Goal: Information Seeking & Learning: Learn about a topic

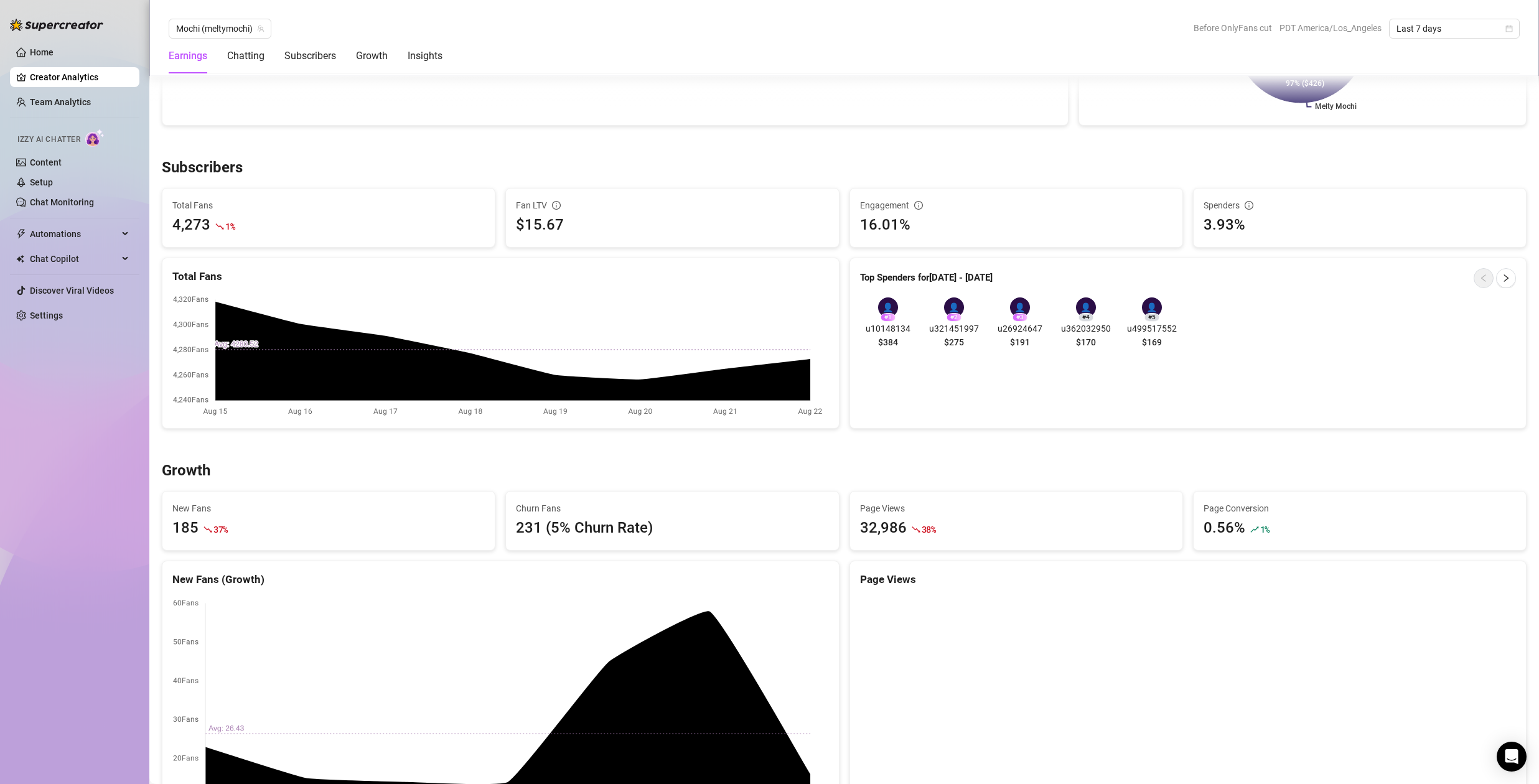
scroll to position [425, 0]
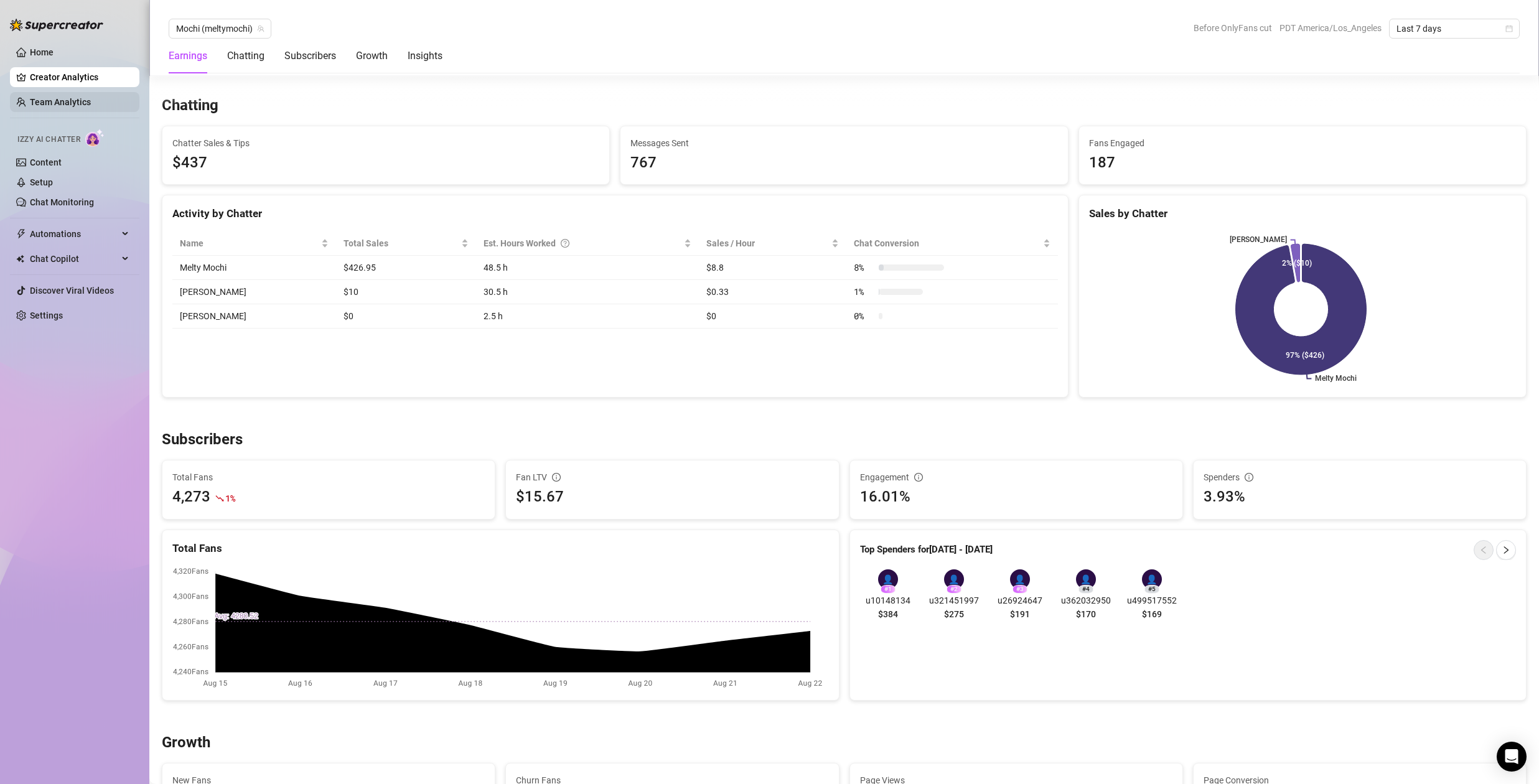
click at [48, 98] on link "Team Analytics" at bounding box center [60, 102] width 61 height 10
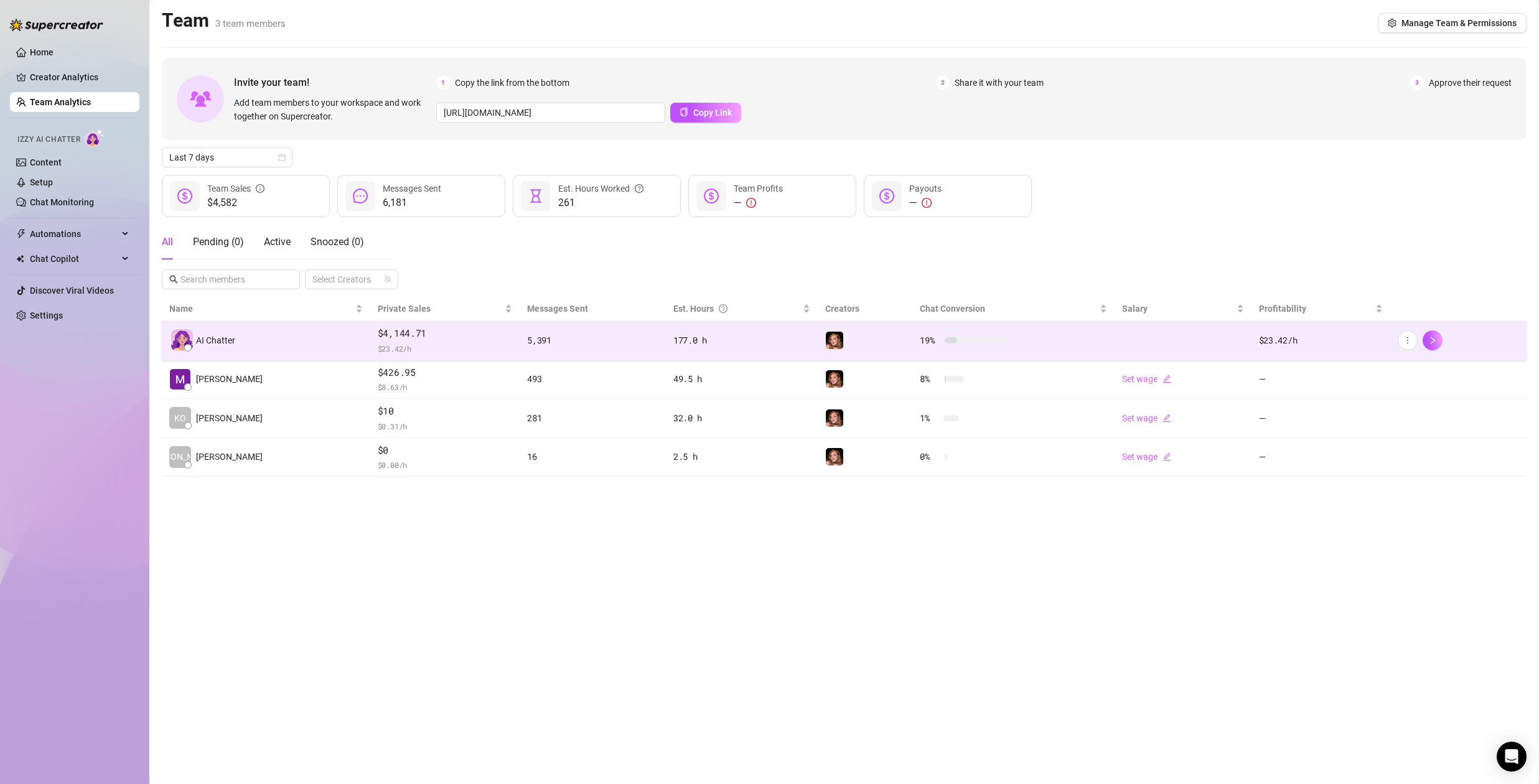
click at [416, 343] on span "$ 23.42 /h" at bounding box center [444, 349] width 134 height 13
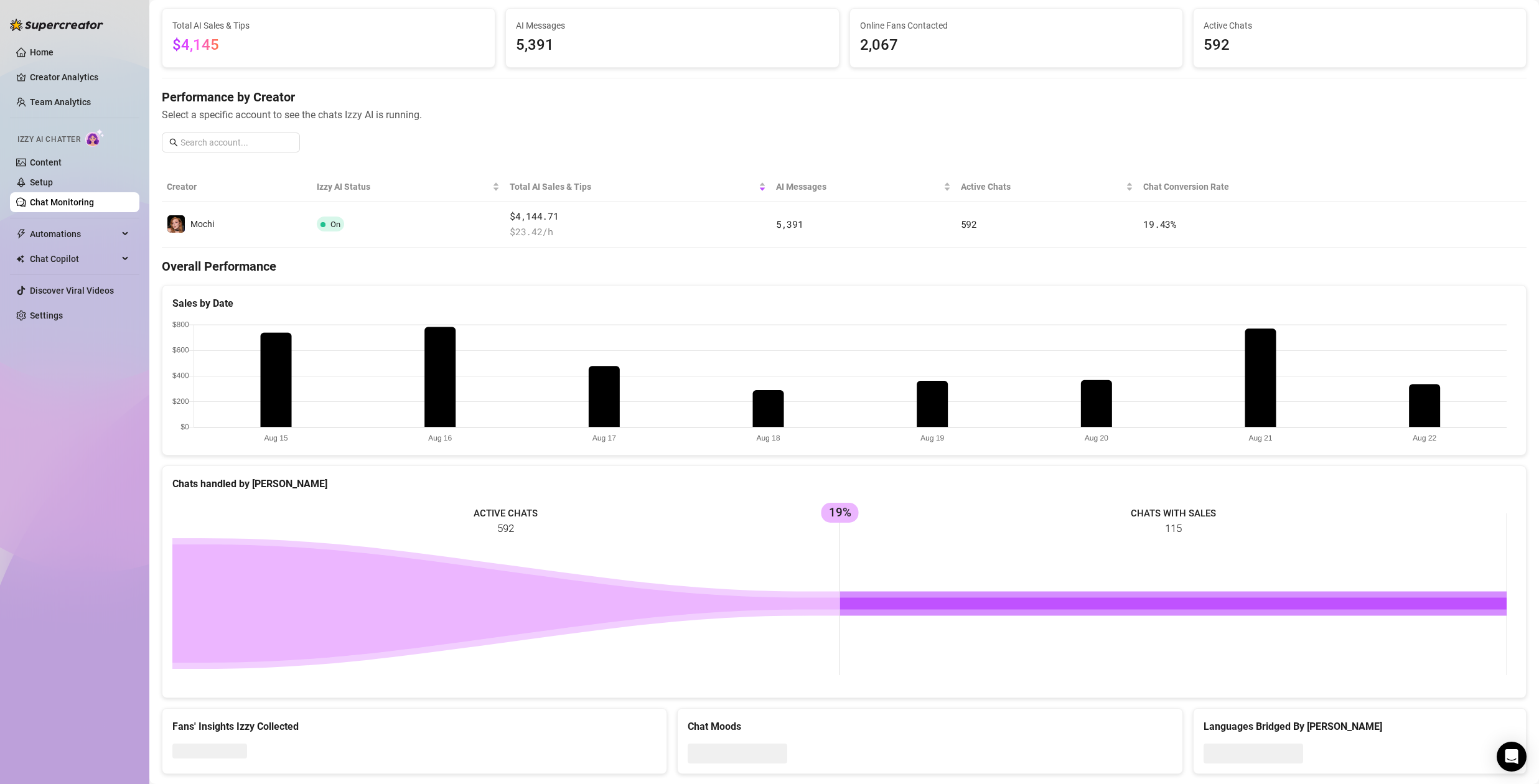
scroll to position [102, 0]
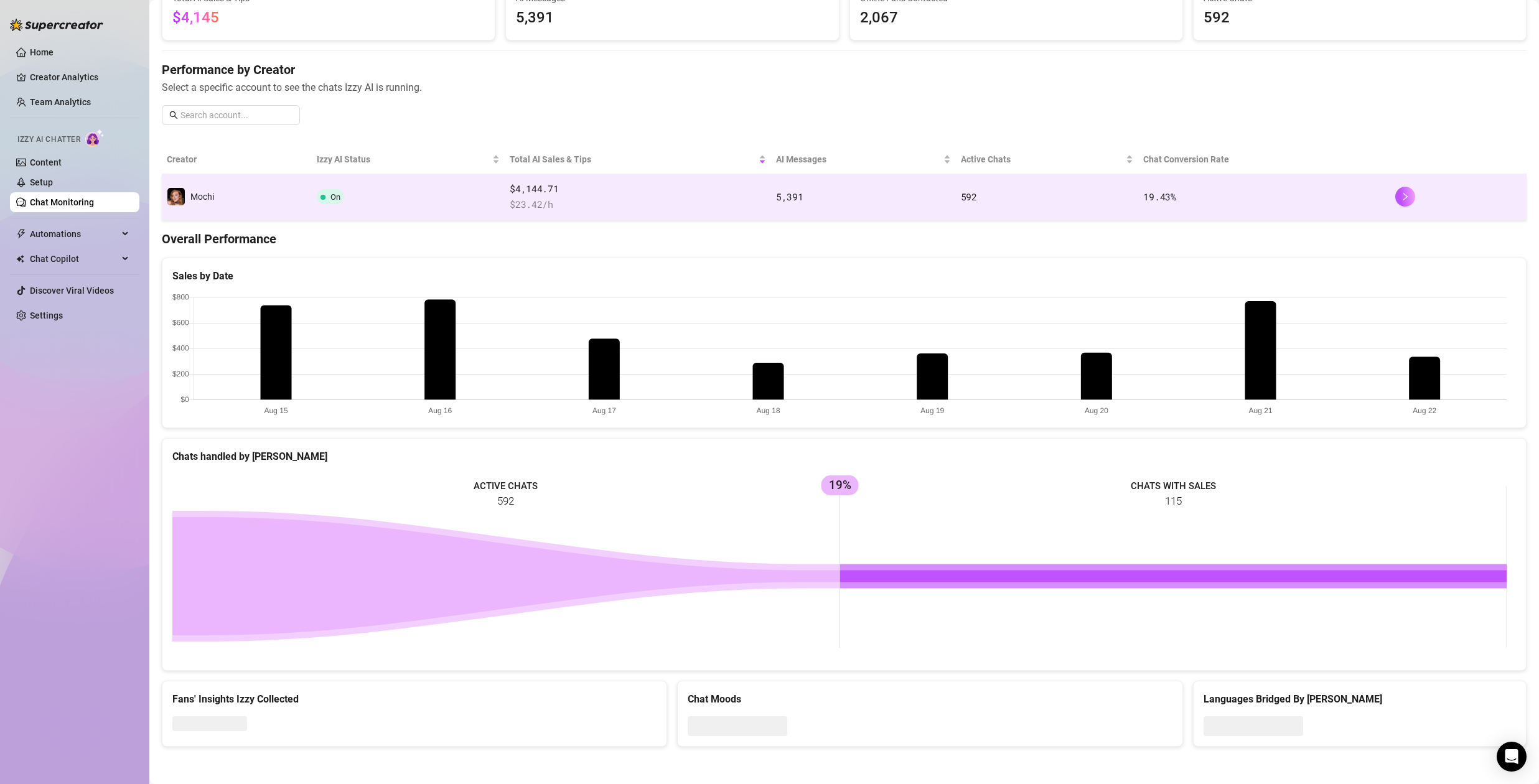
click at [416, 196] on td "On" at bounding box center [408, 197] width 193 height 46
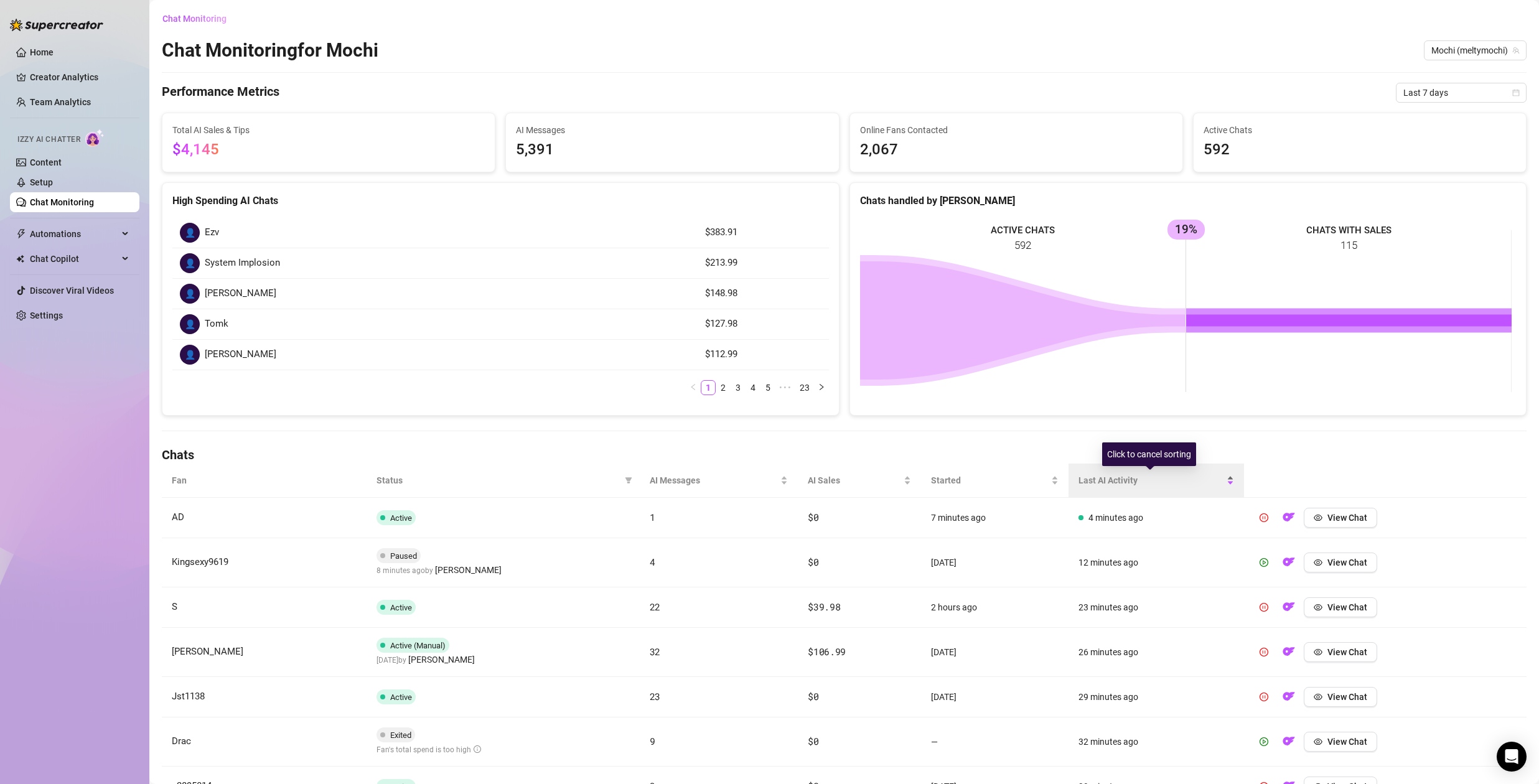
click at [1116, 482] on span "Last AI Activity" at bounding box center [1151, 480] width 146 height 14
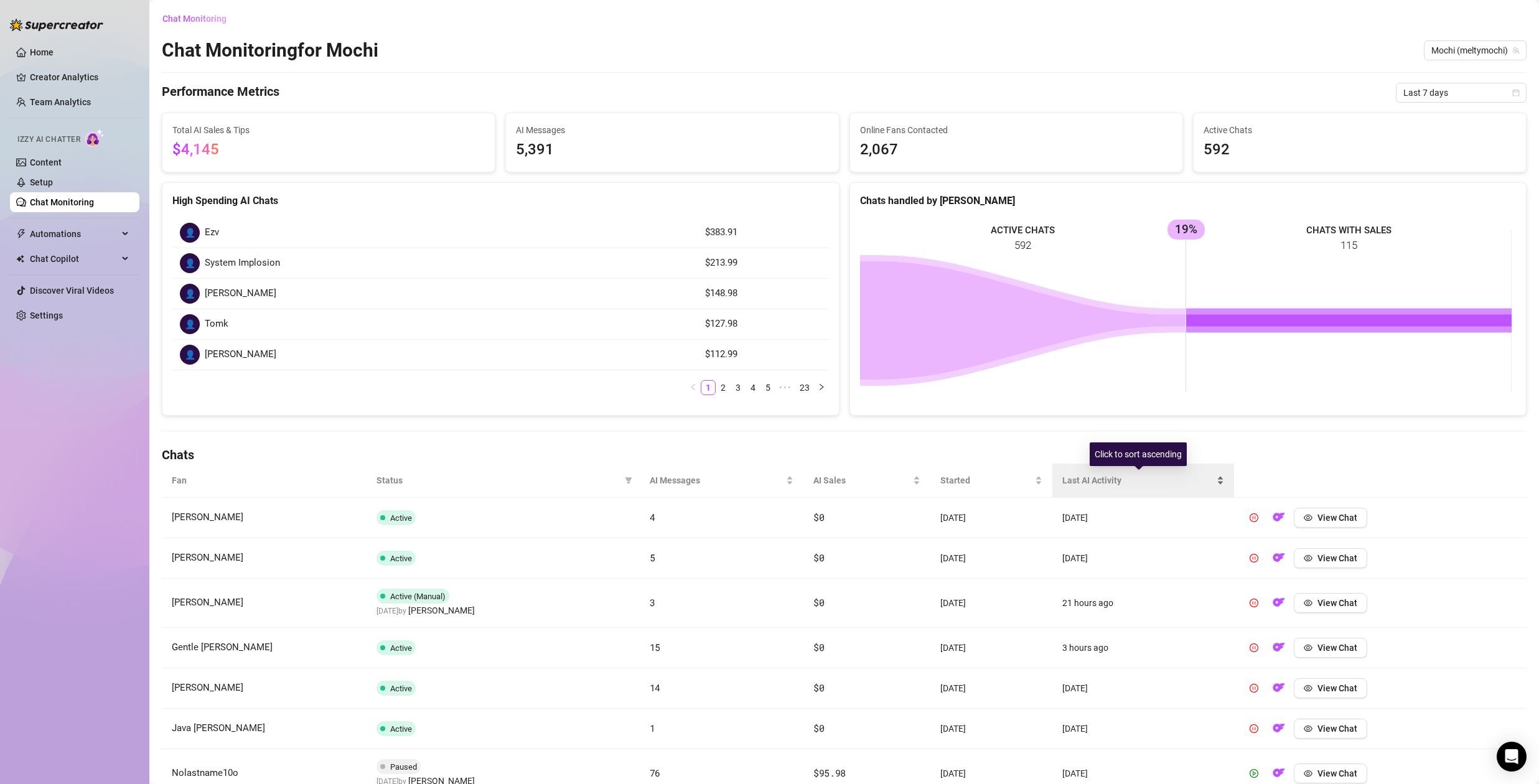
click at [1114, 481] on span "Last AI Activity" at bounding box center [1139, 480] width 152 height 14
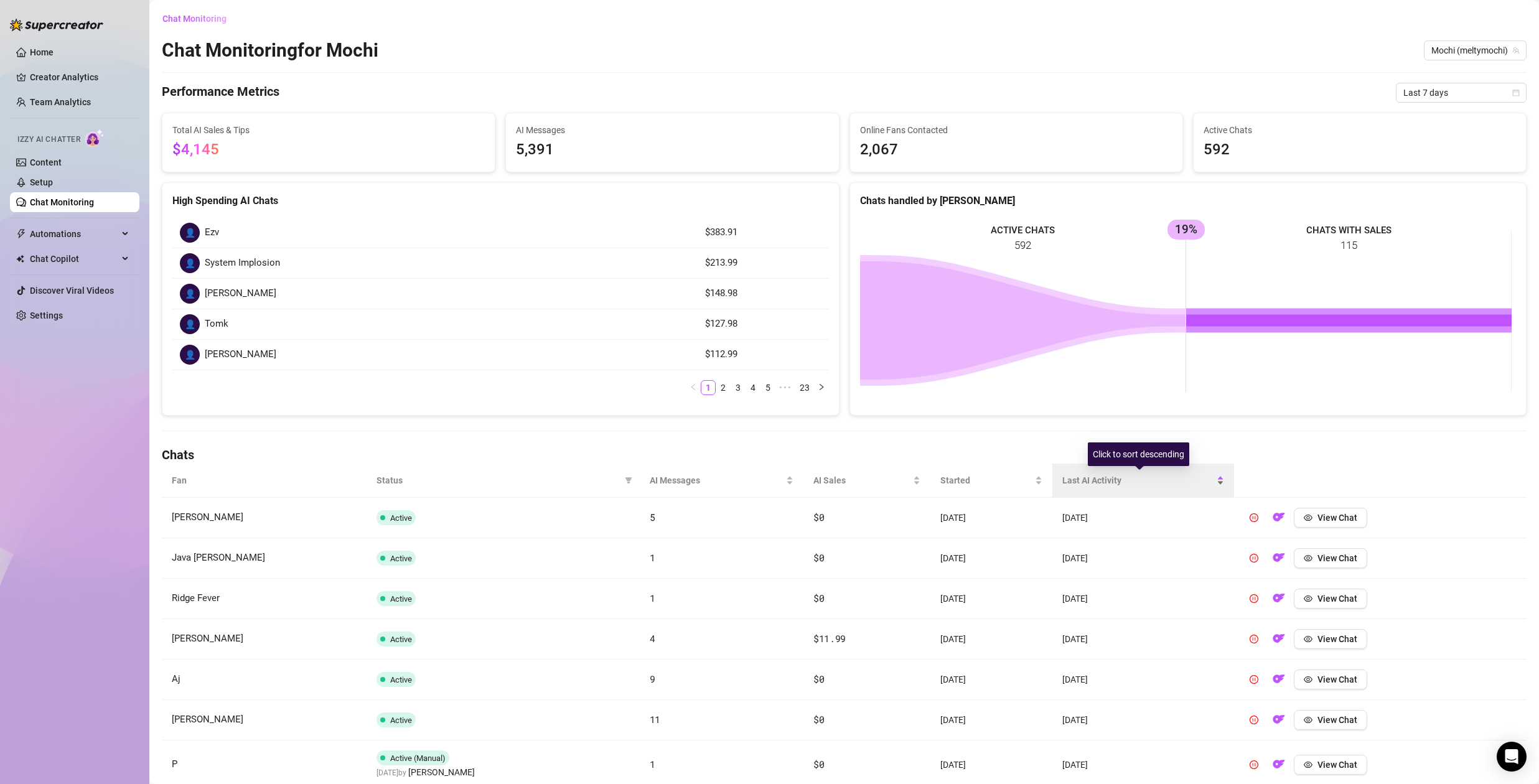
click at [1114, 481] on span "Last AI Activity" at bounding box center [1139, 480] width 152 height 14
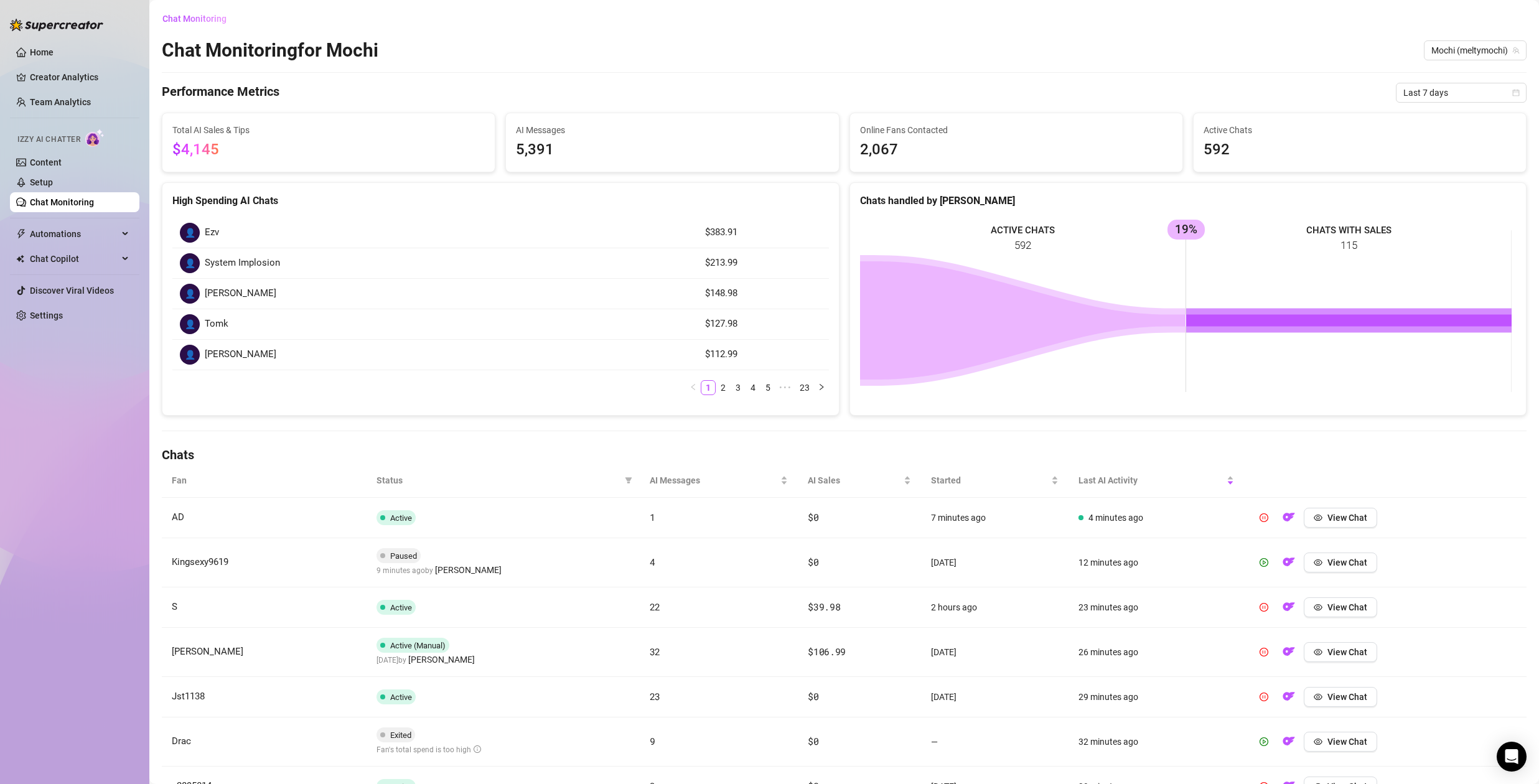
scroll to position [104, 0]
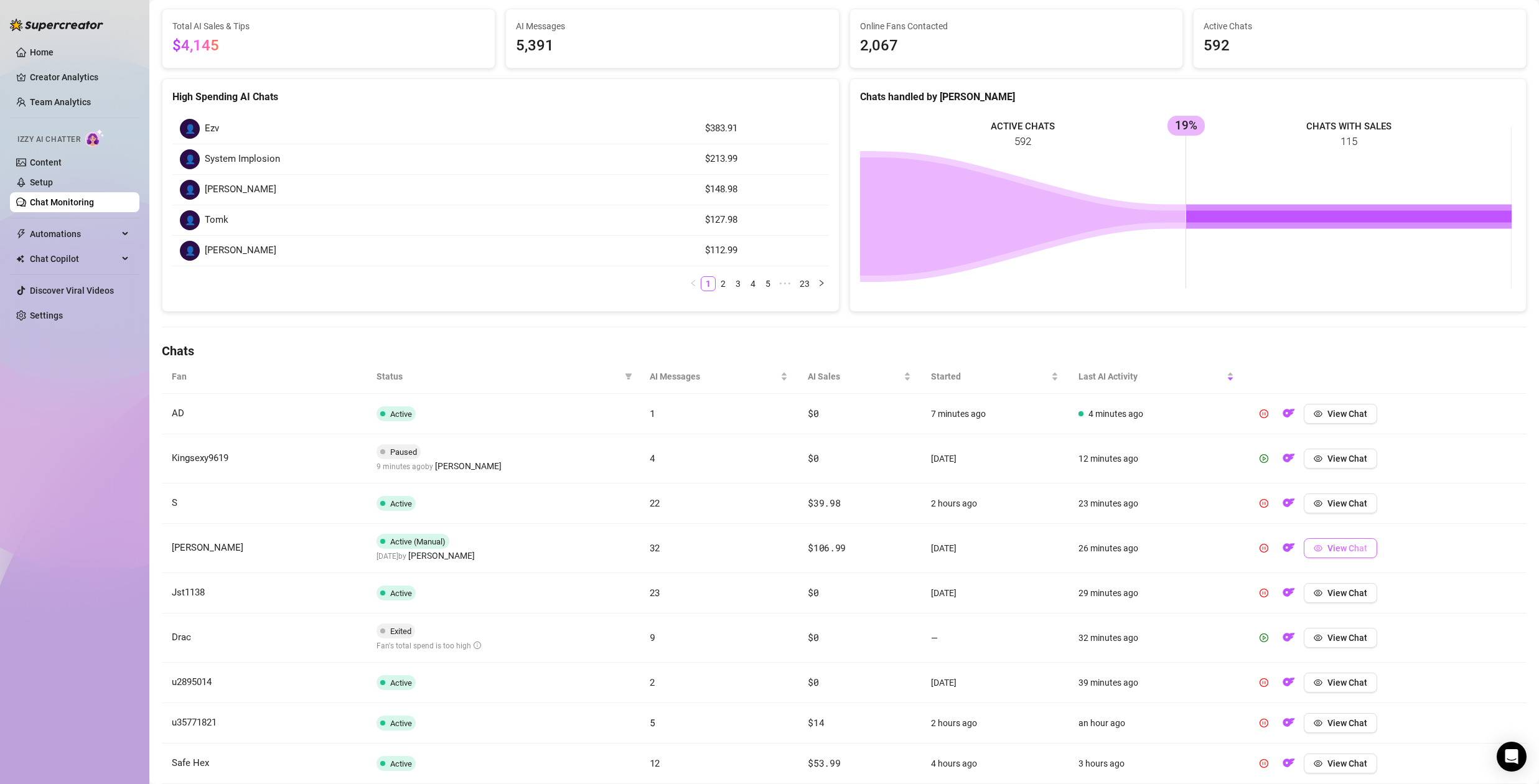
click at [1314, 547] on icon "eye" at bounding box center [1318, 548] width 9 height 6
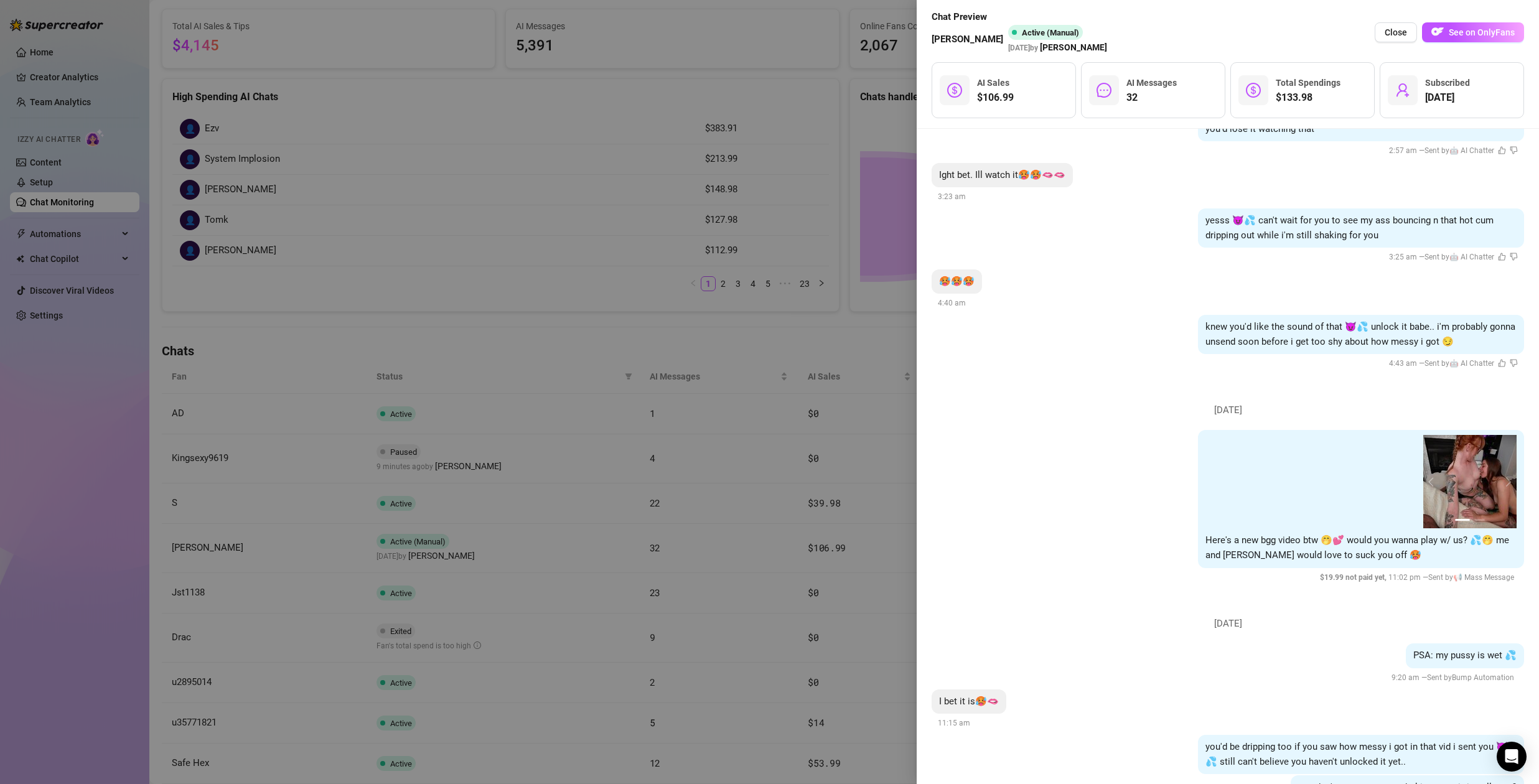
scroll to position [5155, 0]
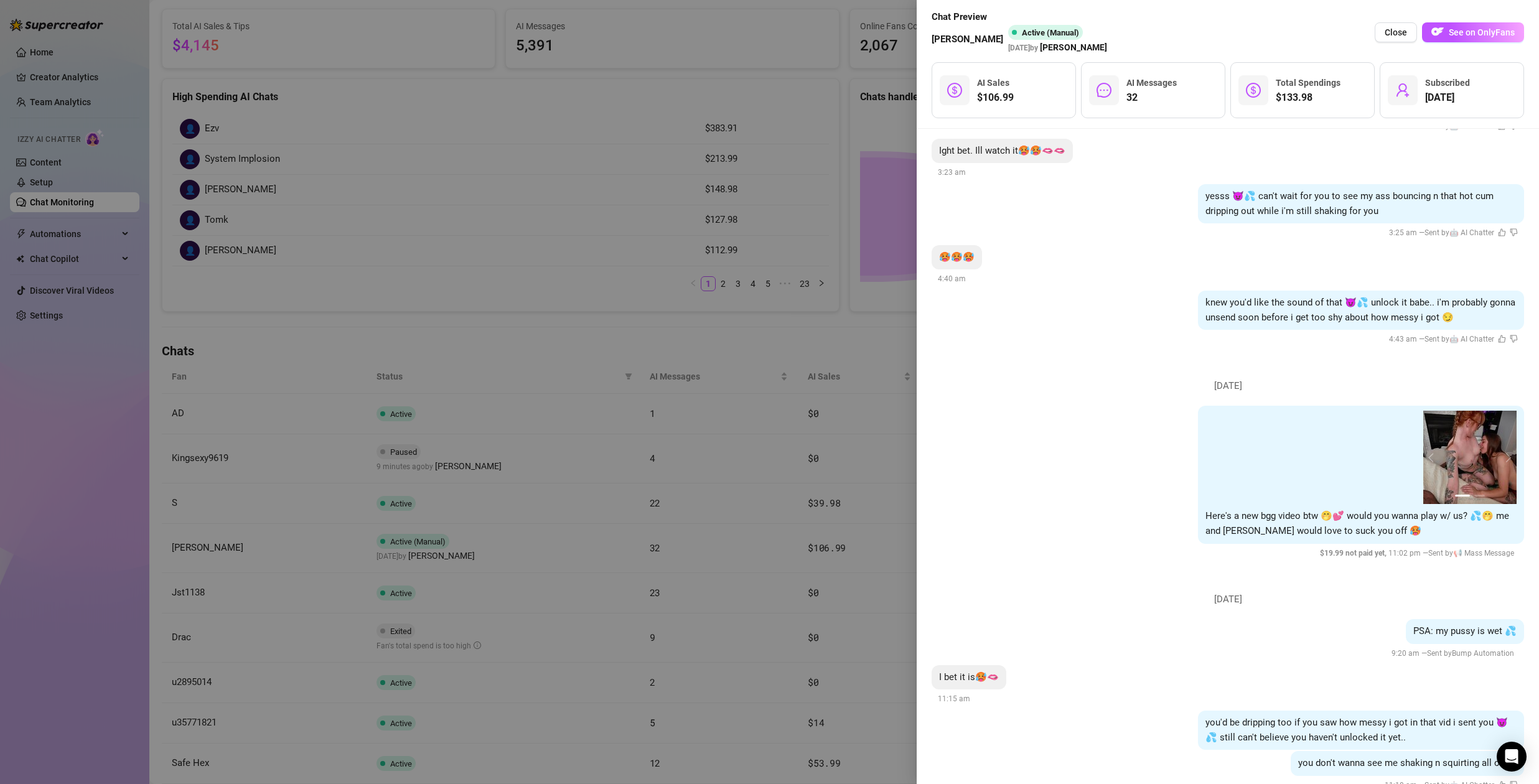
click at [857, 508] on div at bounding box center [769, 392] width 1539 height 784
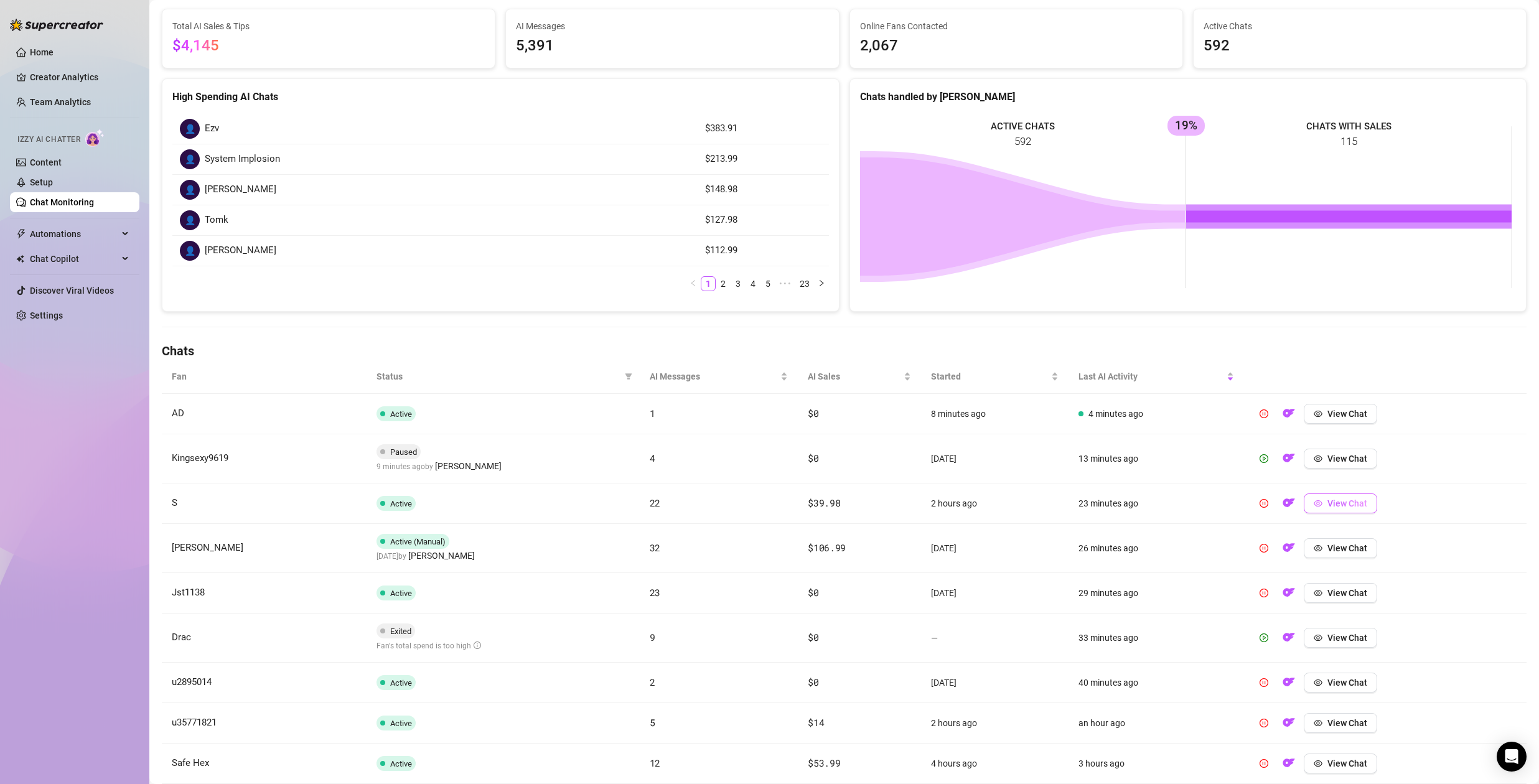
click at [1328, 506] on span "View Chat" at bounding box center [1348, 503] width 40 height 10
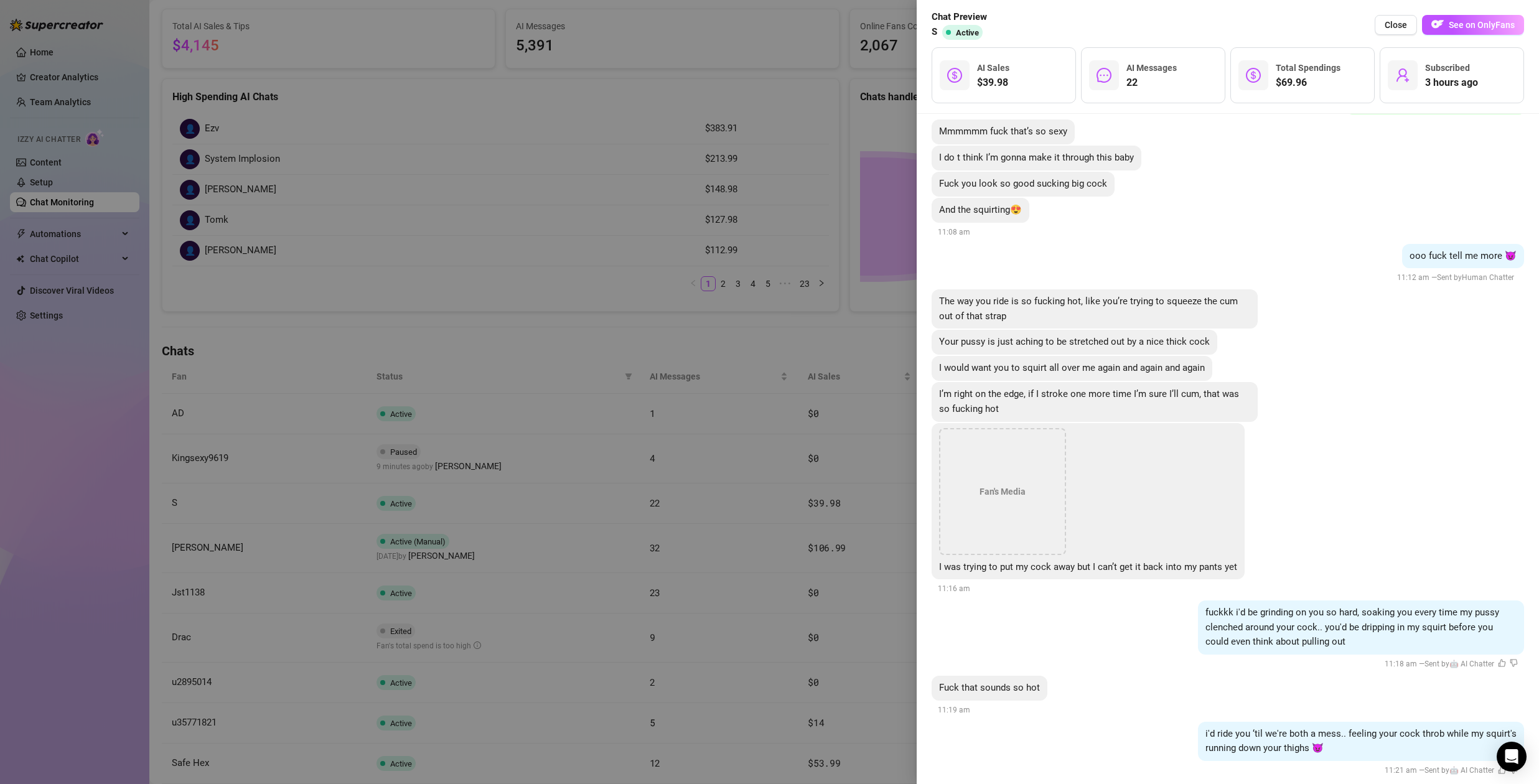
scroll to position [3226, 0]
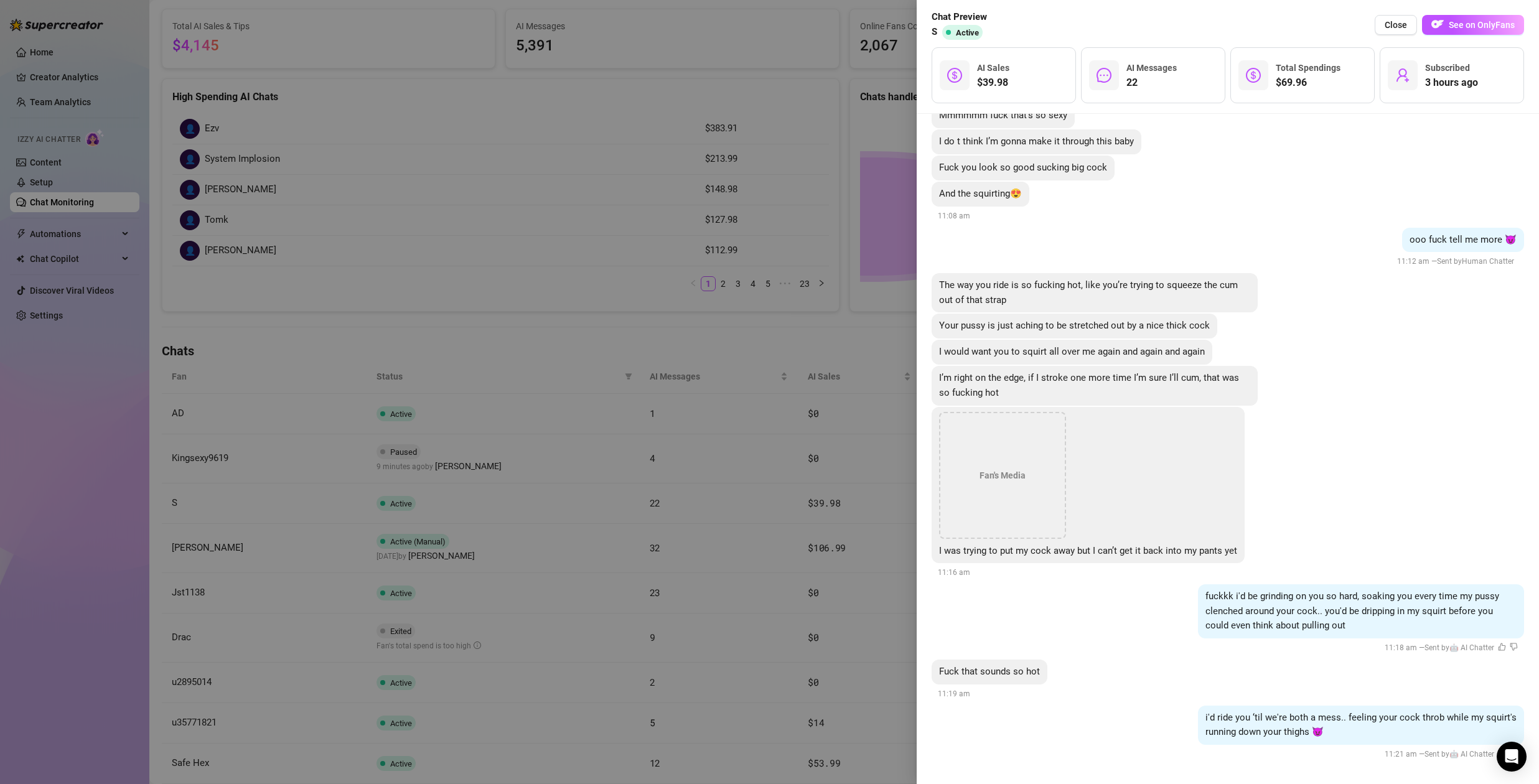
click at [837, 562] on div at bounding box center [769, 392] width 1539 height 784
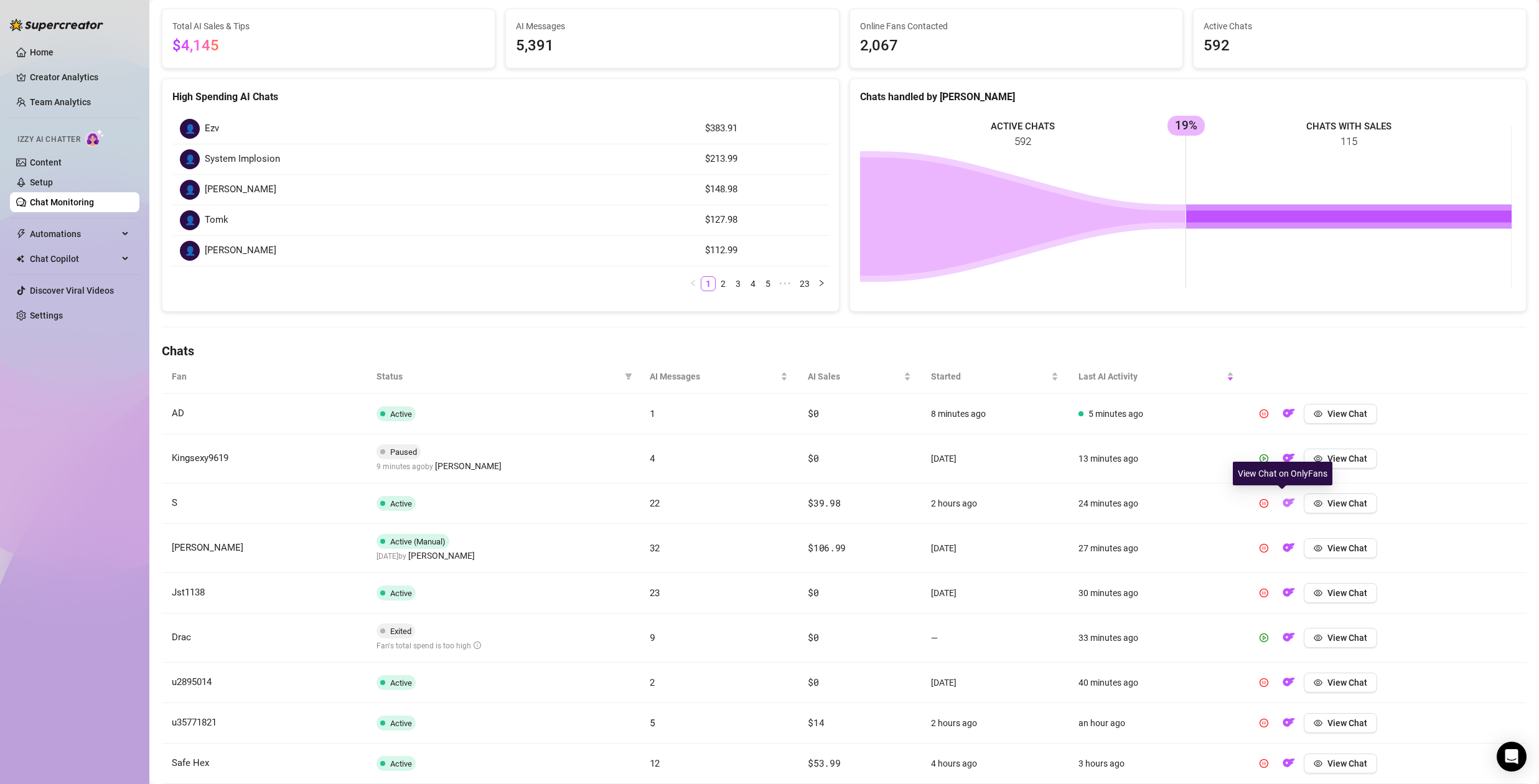
click at [1283, 503] on img "button" at bounding box center [1289, 503] width 13 height 13
click at [1328, 505] on span "View Chat" at bounding box center [1348, 503] width 40 height 10
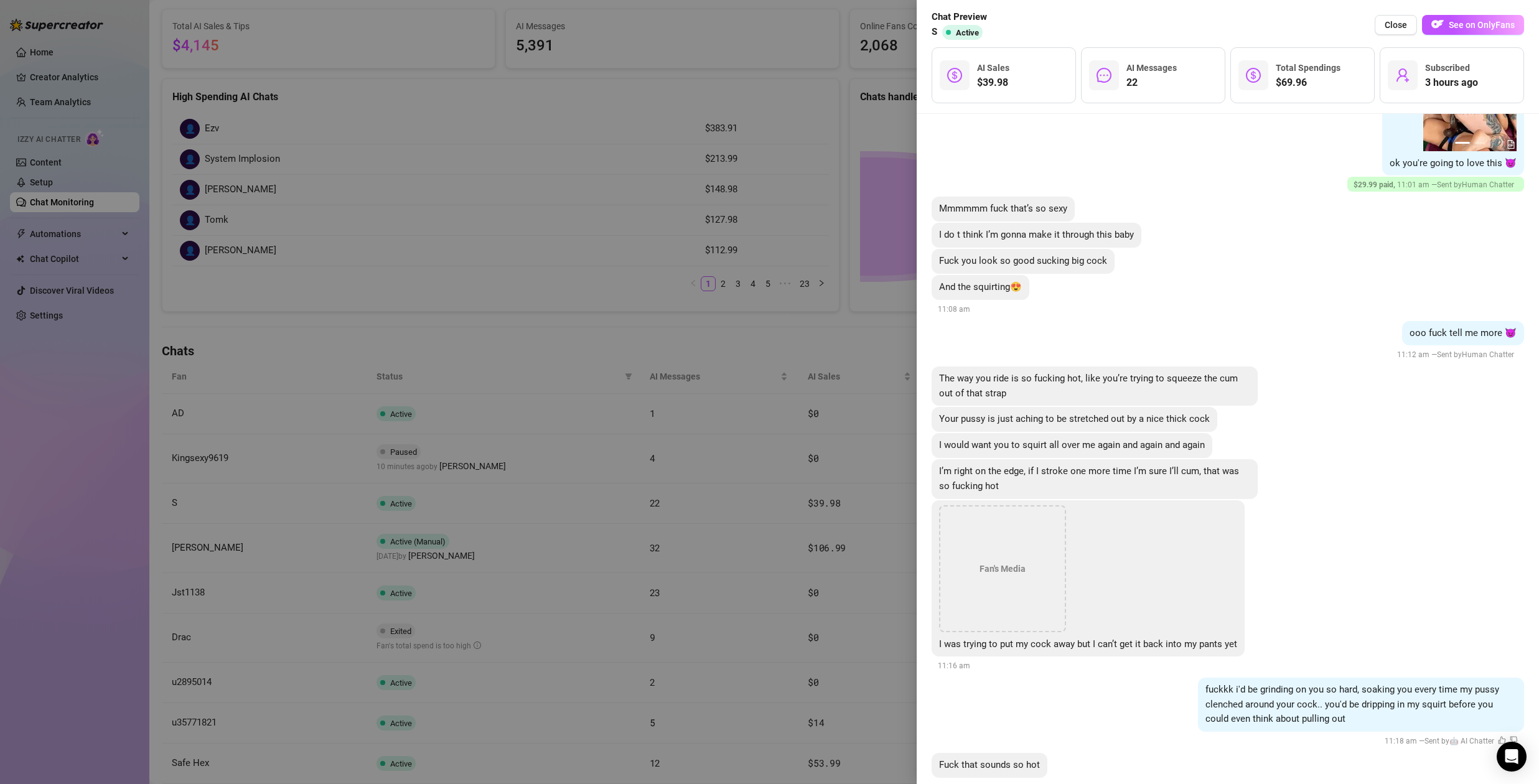
scroll to position [3226, 0]
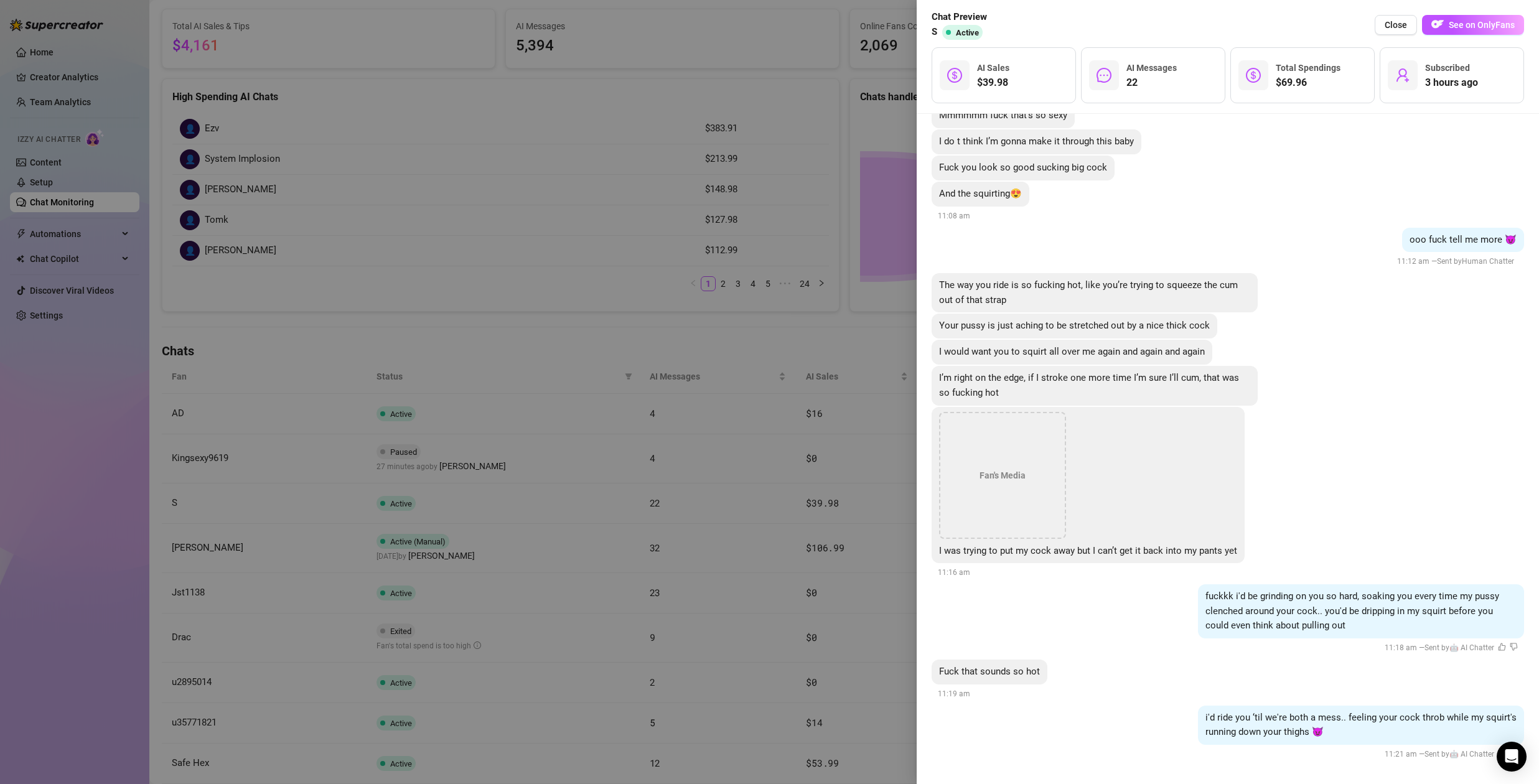
click at [774, 507] on div at bounding box center [769, 392] width 1539 height 784
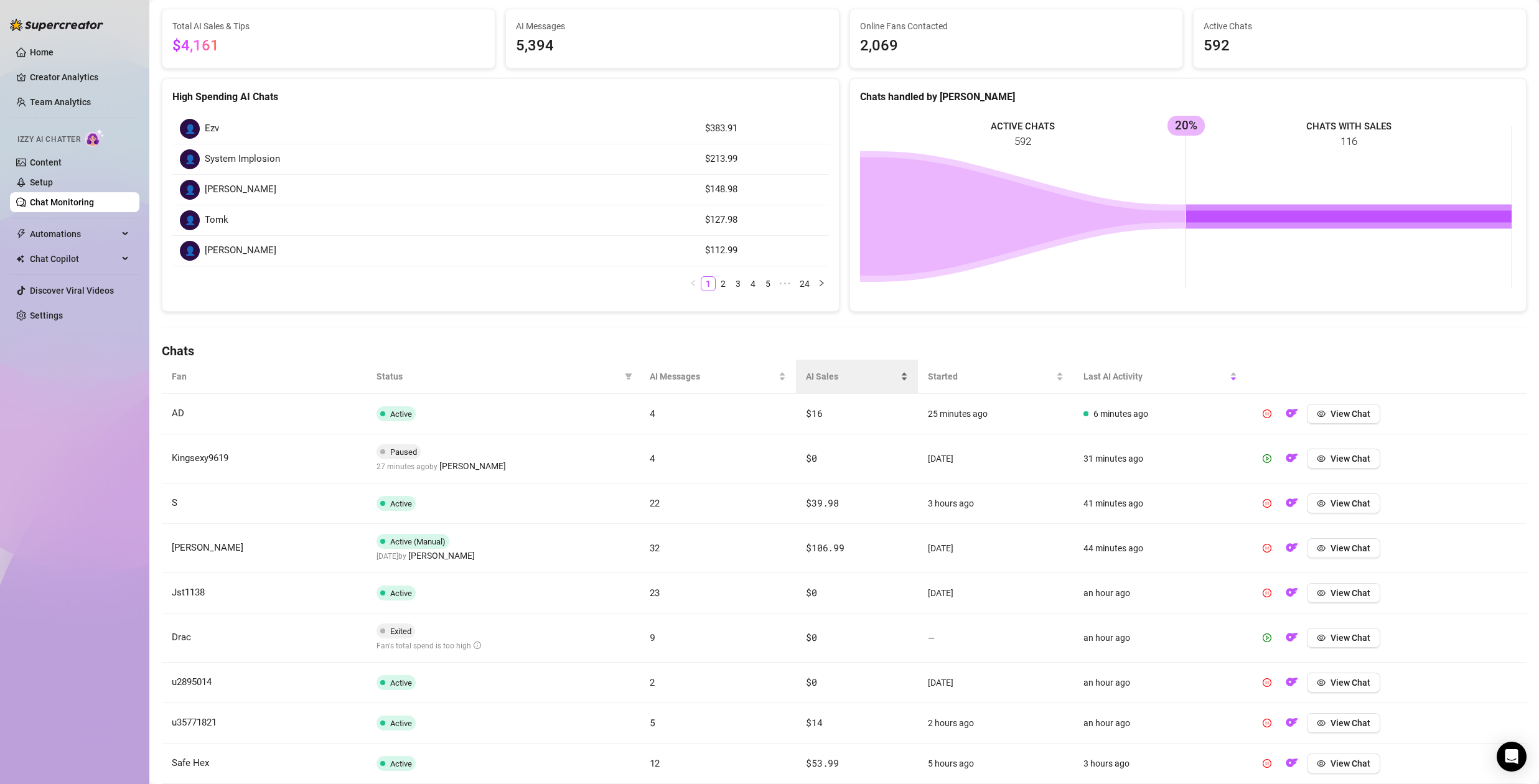
click at [813, 377] on span "AI Sales" at bounding box center [852, 376] width 92 height 14
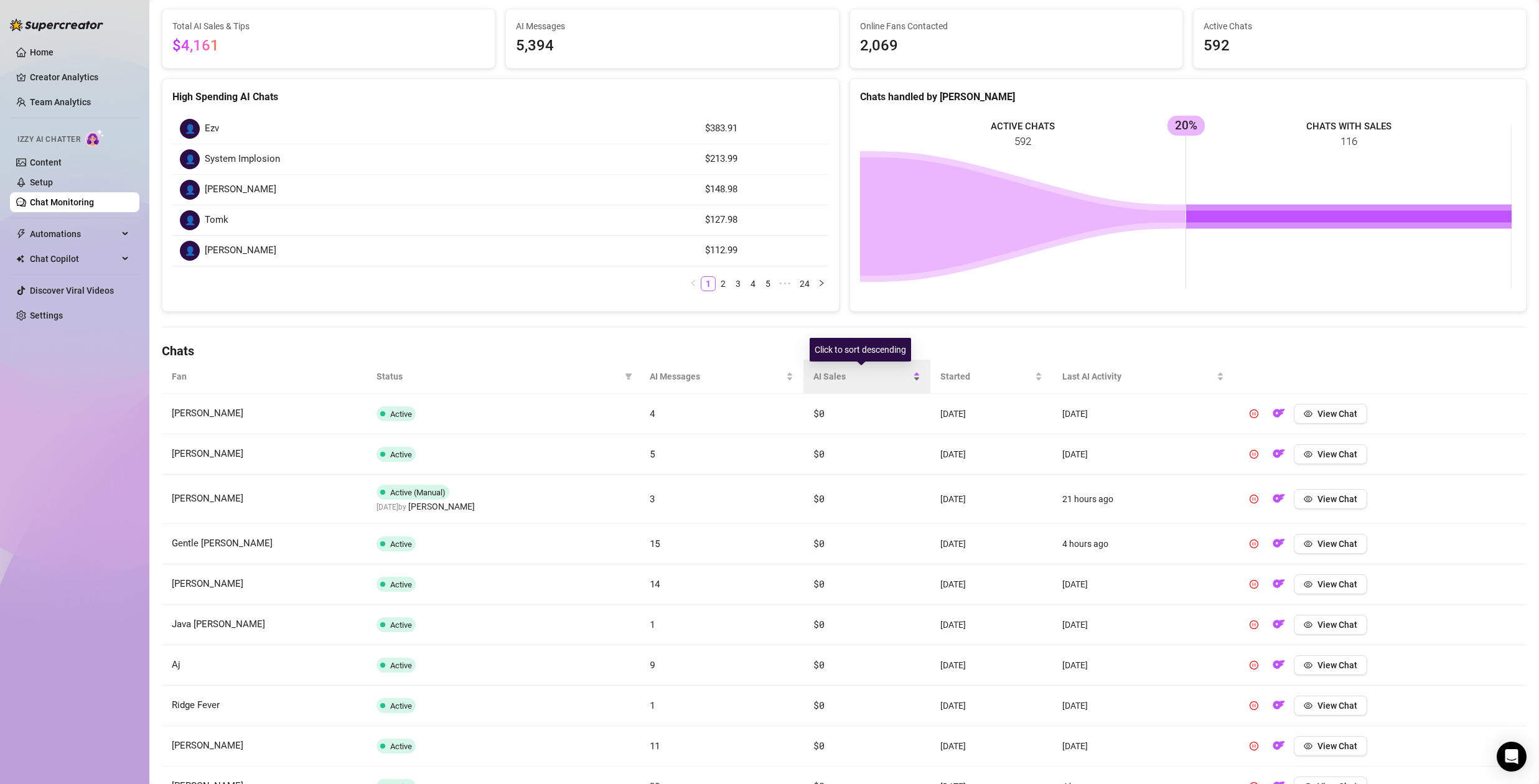
click at [816, 376] on span "AI Sales" at bounding box center [862, 376] width 97 height 14
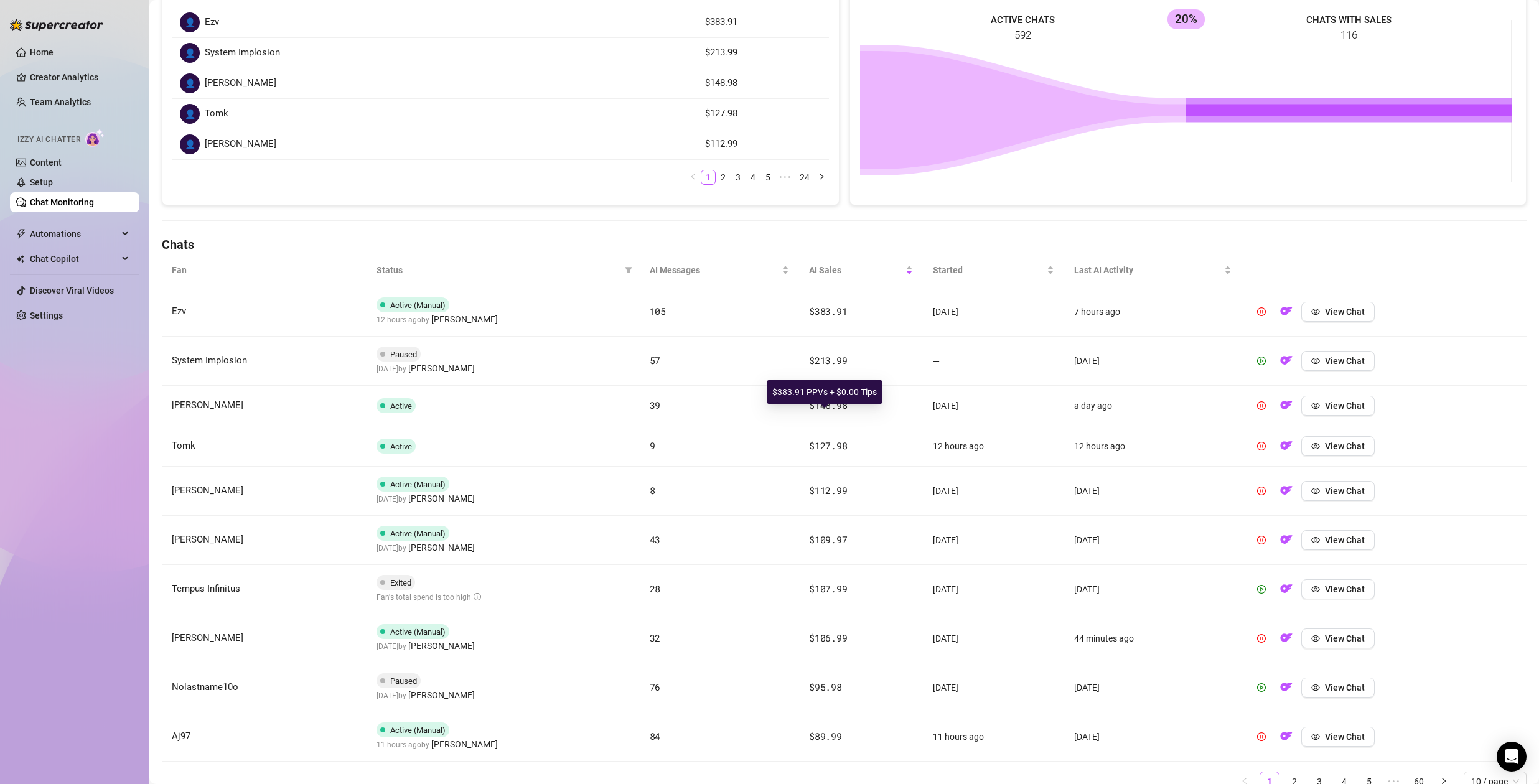
scroll to position [265, 0]
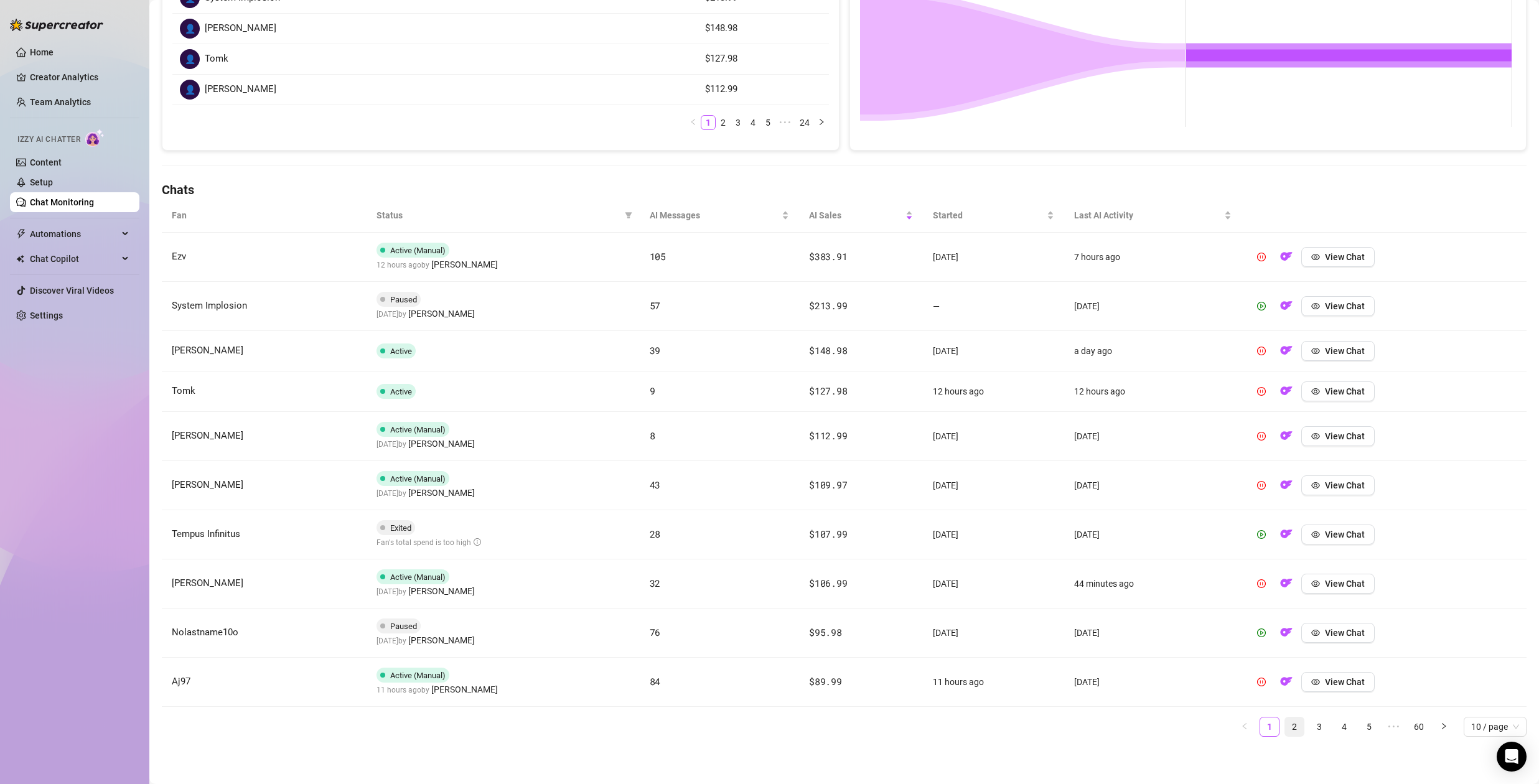
click at [1289, 729] on link "2" at bounding box center [1294, 727] width 18 height 18
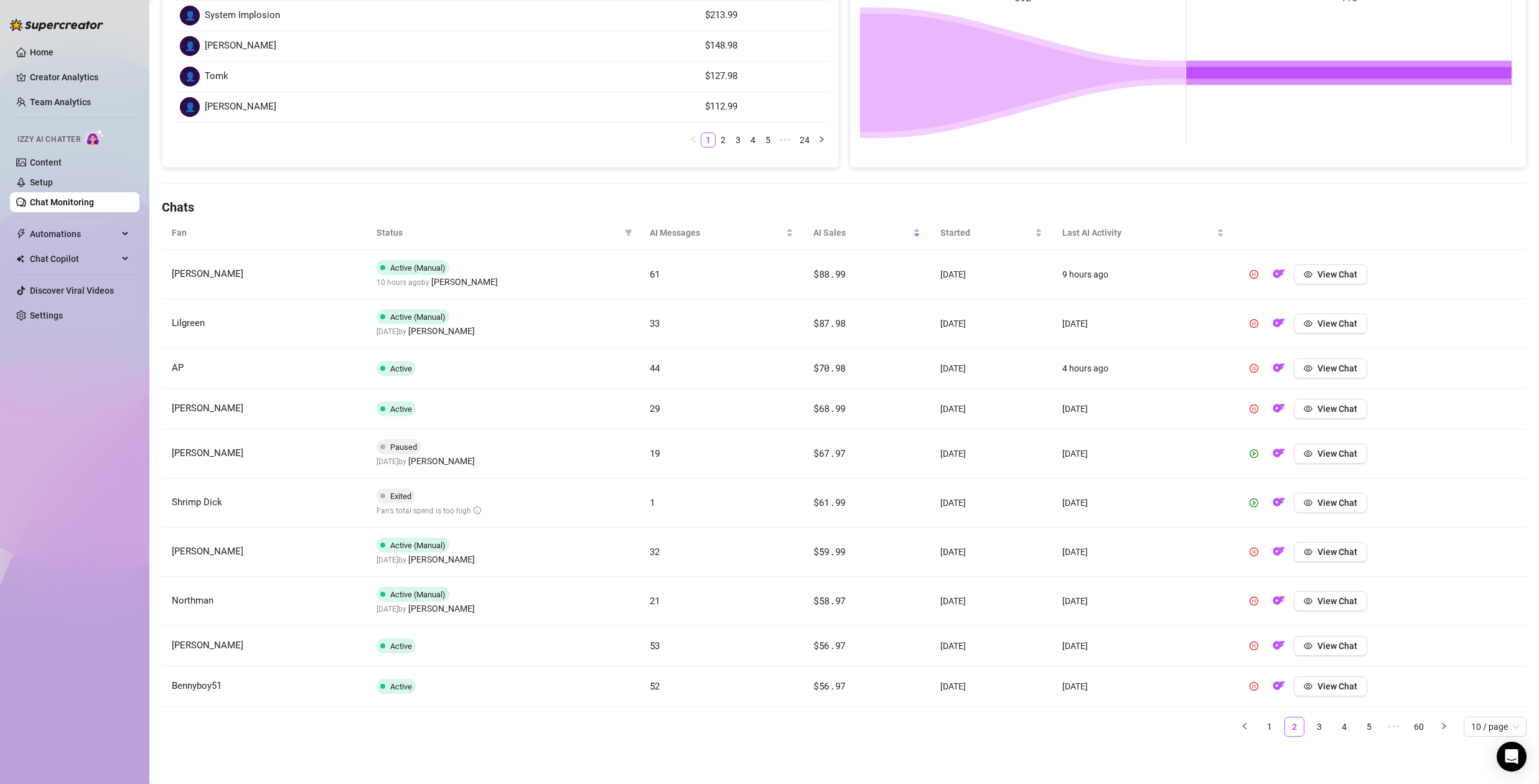
scroll to position [247, 0]
click at [1276, 276] on img "button" at bounding box center [1279, 274] width 13 height 13
click at [1262, 726] on link "1" at bounding box center [1270, 727] width 18 height 18
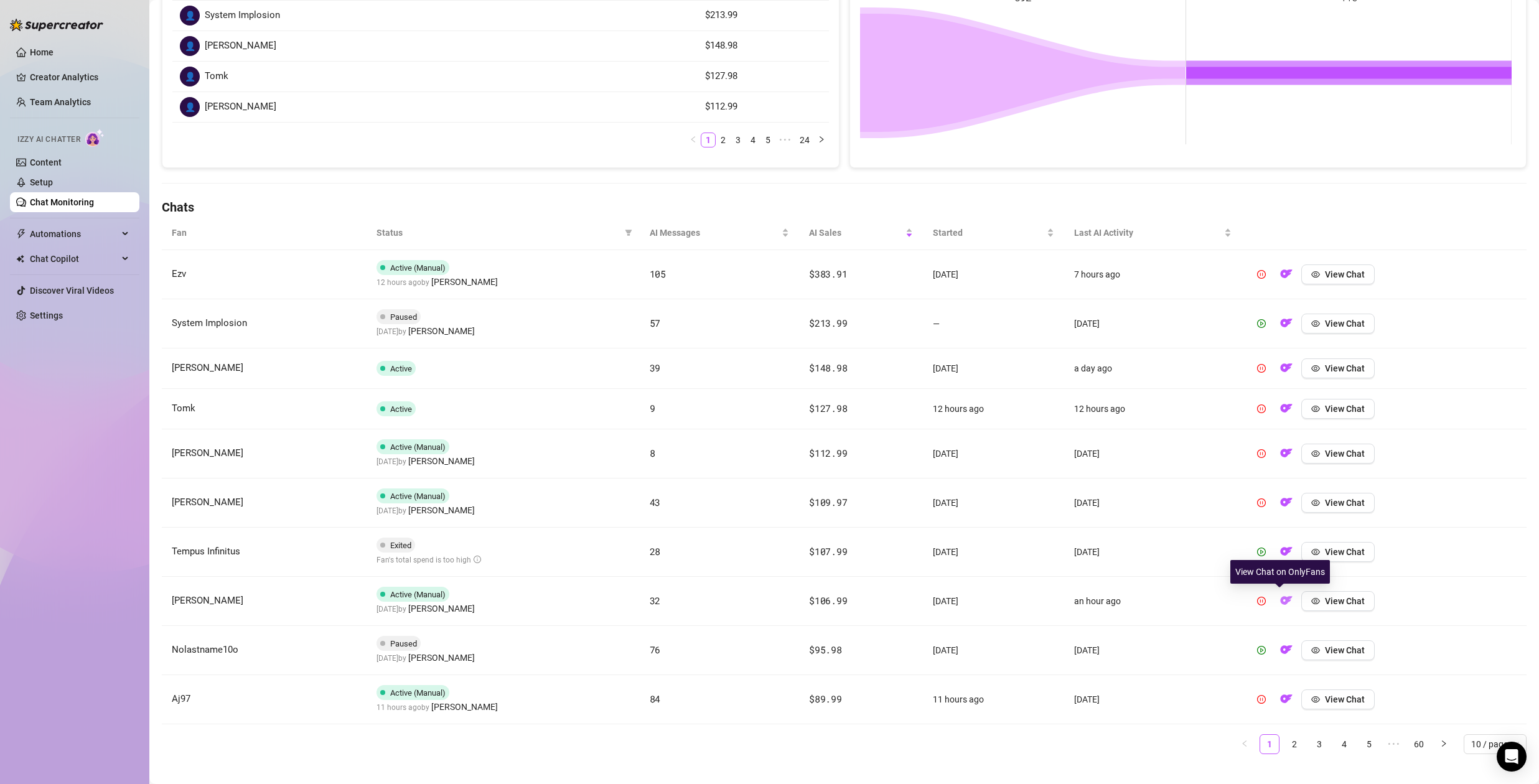
click at [1280, 603] on img "button" at bounding box center [1287, 601] width 13 height 13
click at [1280, 503] on img "button" at bounding box center [1287, 503] width 13 height 13
click at [1280, 453] on img "button" at bounding box center [1287, 453] width 13 height 13
click at [1280, 409] on img "button" at bounding box center [1287, 409] width 13 height 13
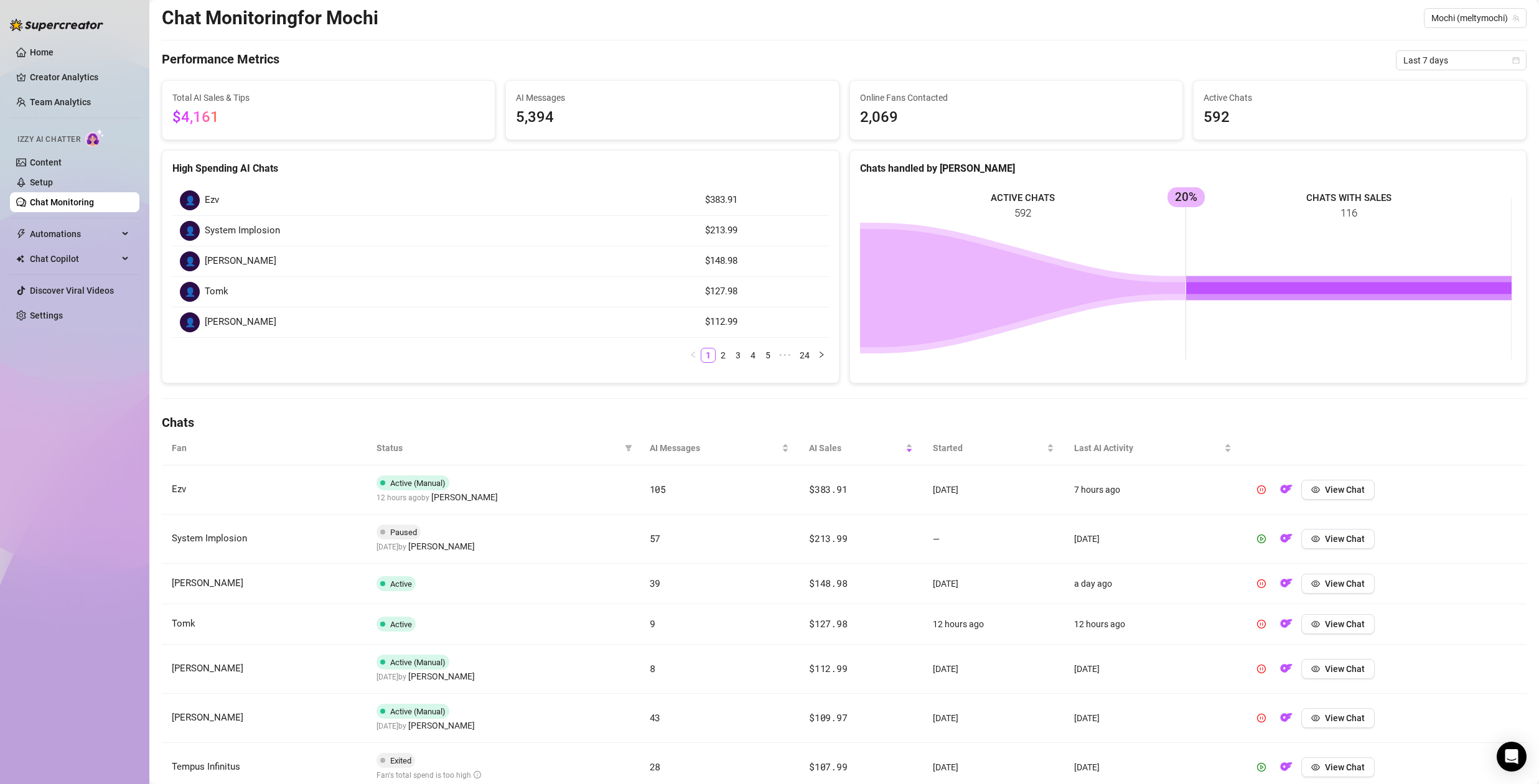
scroll to position [0, 0]
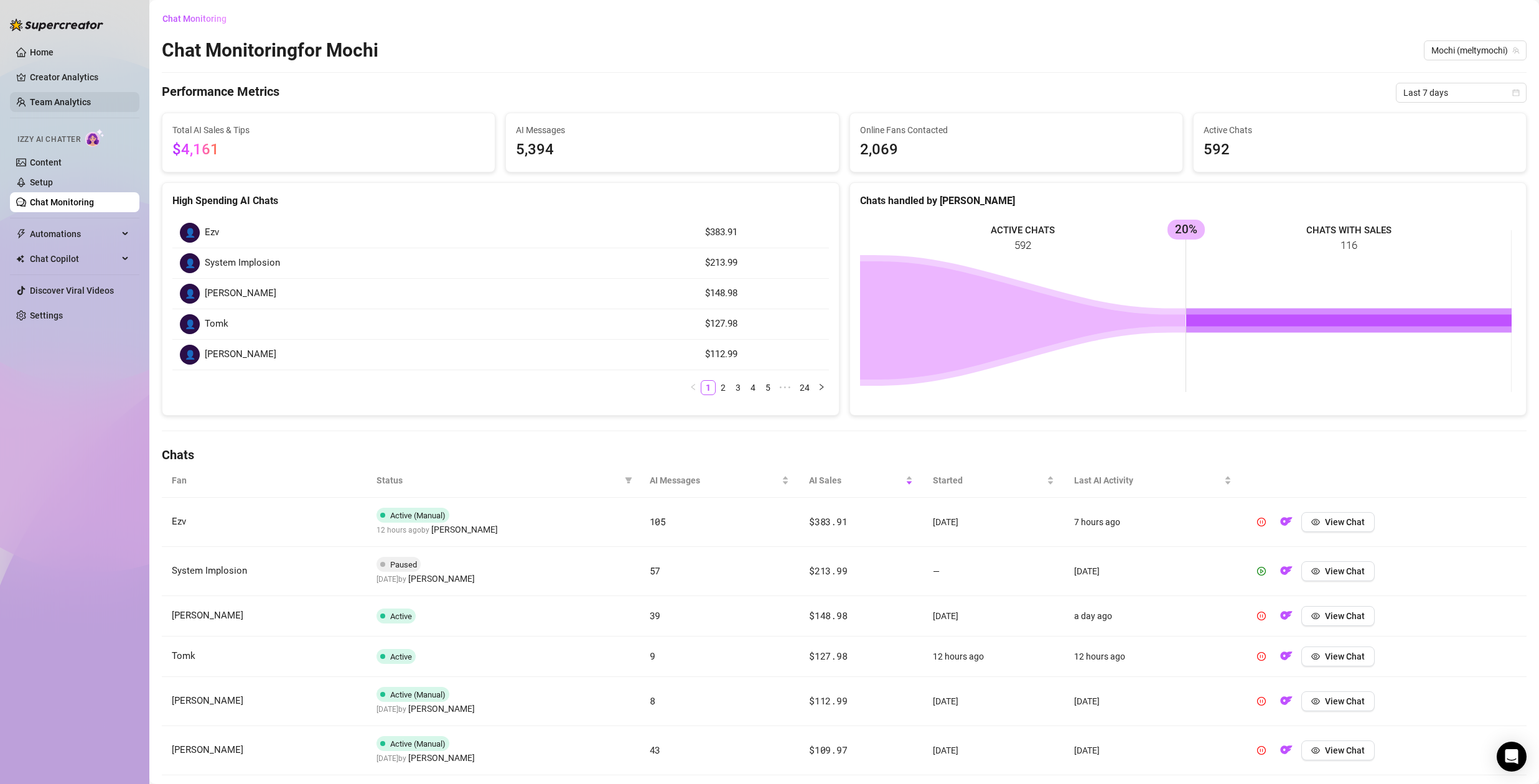
click at [57, 98] on link "Team Analytics" at bounding box center [60, 102] width 61 height 10
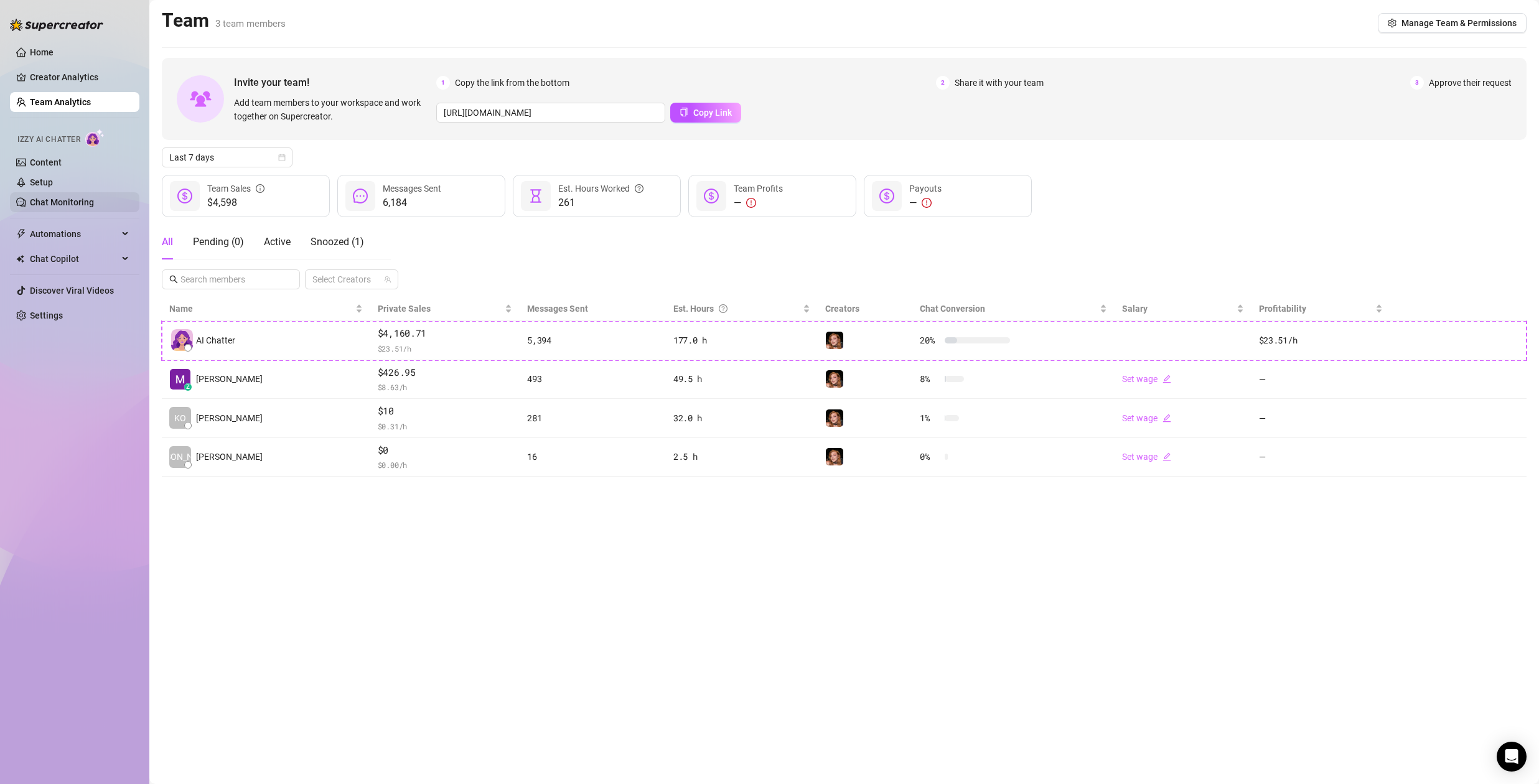
click at [65, 203] on link "Chat Monitoring" at bounding box center [62, 203] width 64 height 10
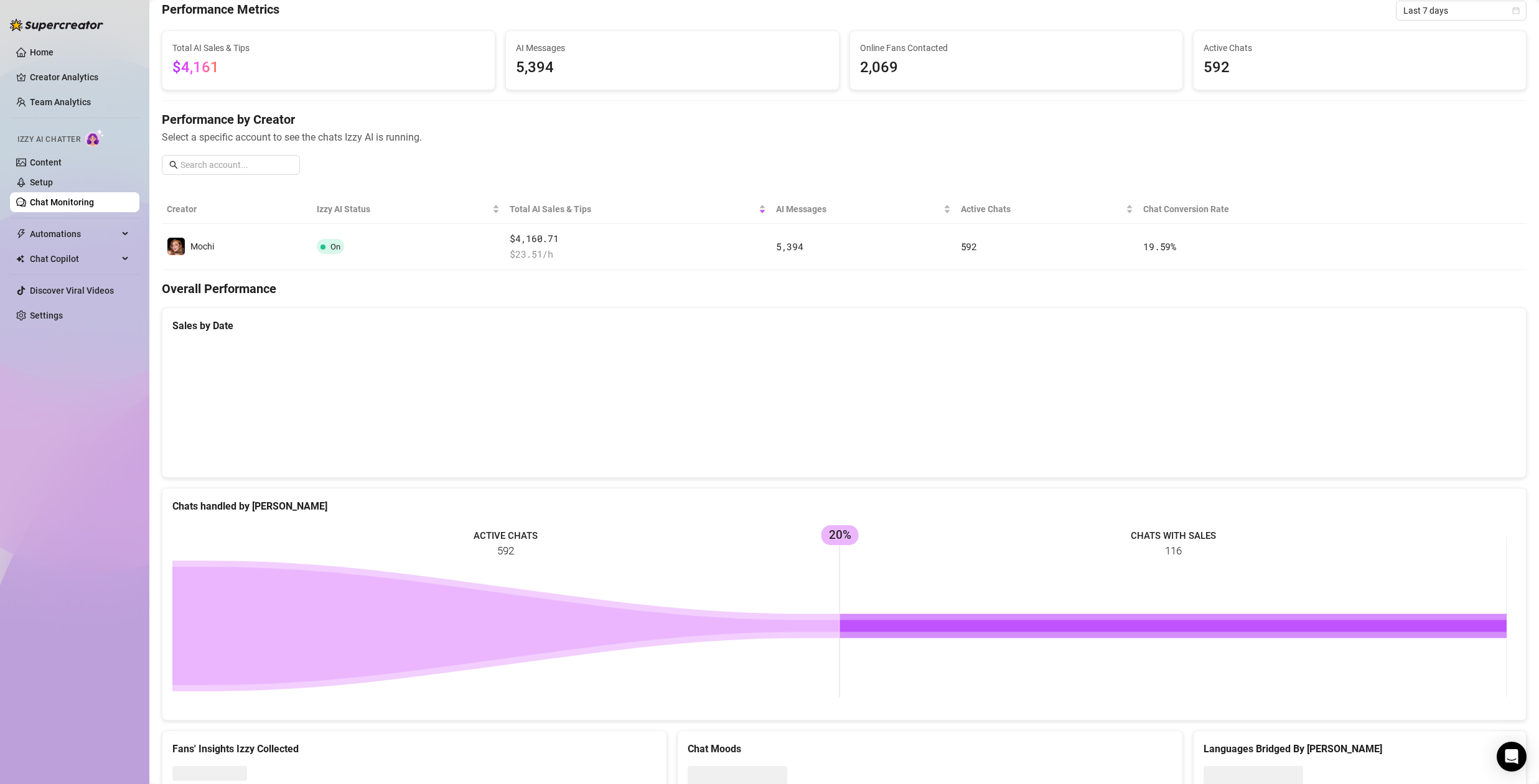
scroll to position [102, 0]
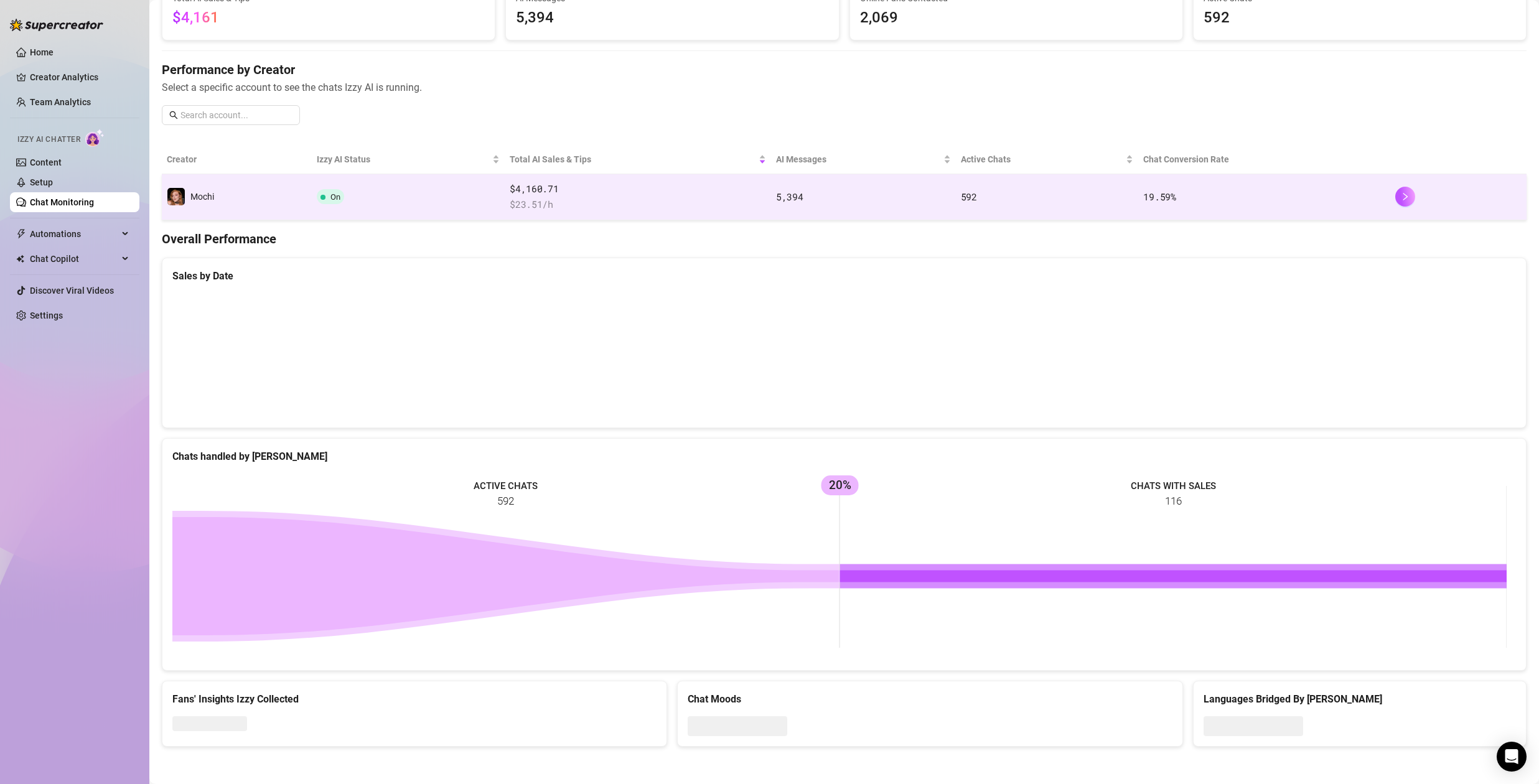
click at [518, 200] on span "$ 23.51 /h" at bounding box center [638, 205] width 257 height 15
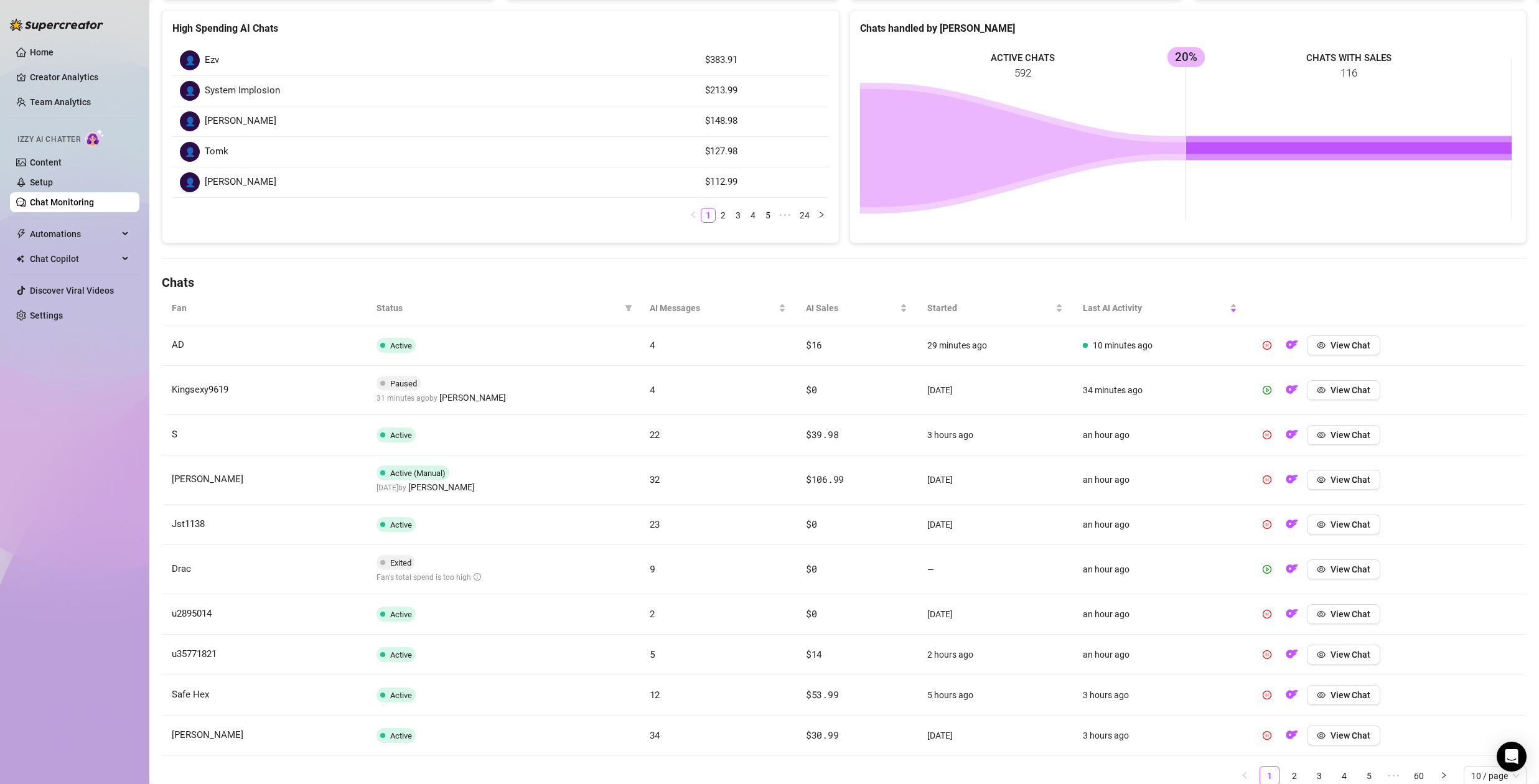
scroll to position [222, 0]
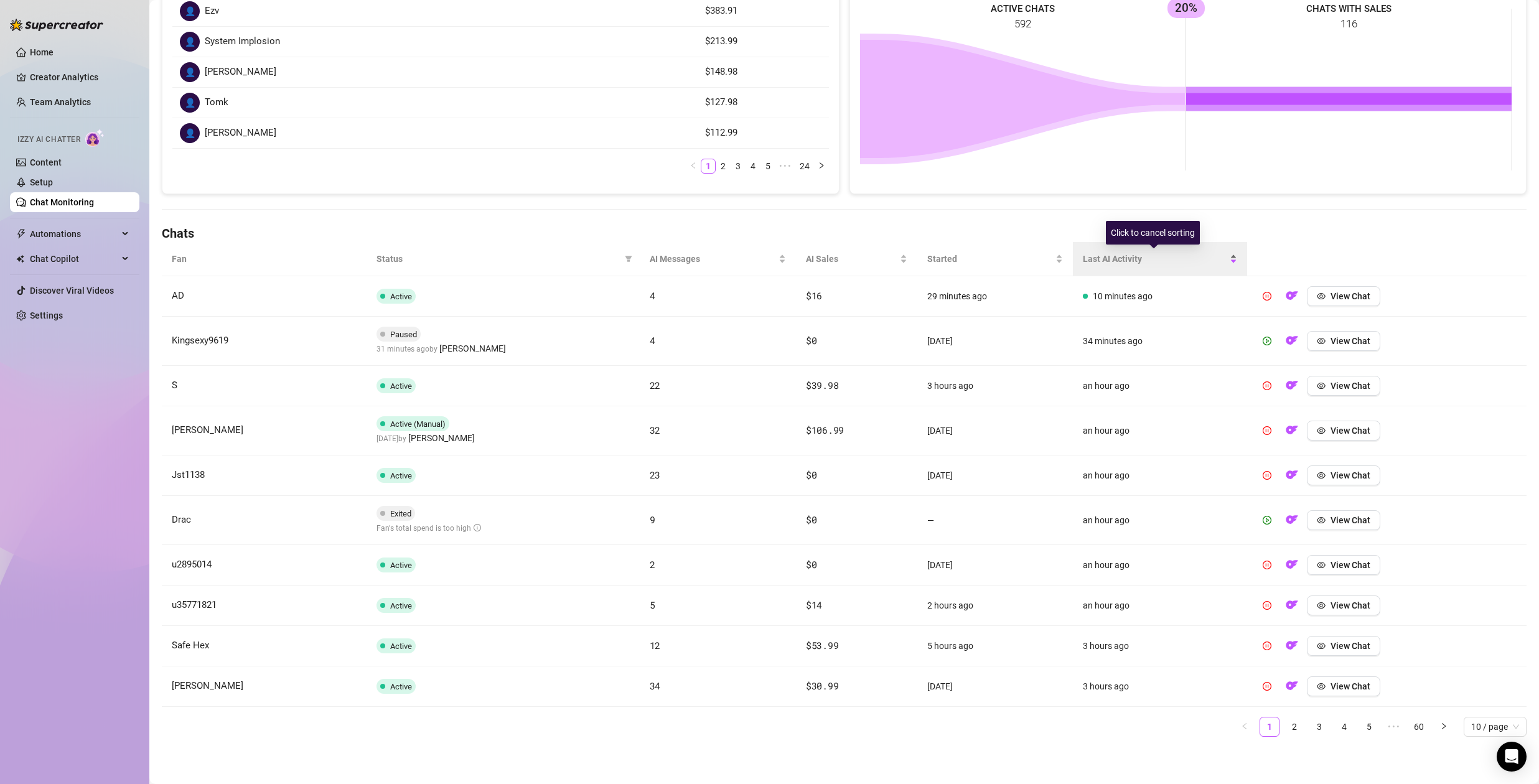
click at [1103, 252] on span "Last AI Activity" at bounding box center [1155, 259] width 145 height 14
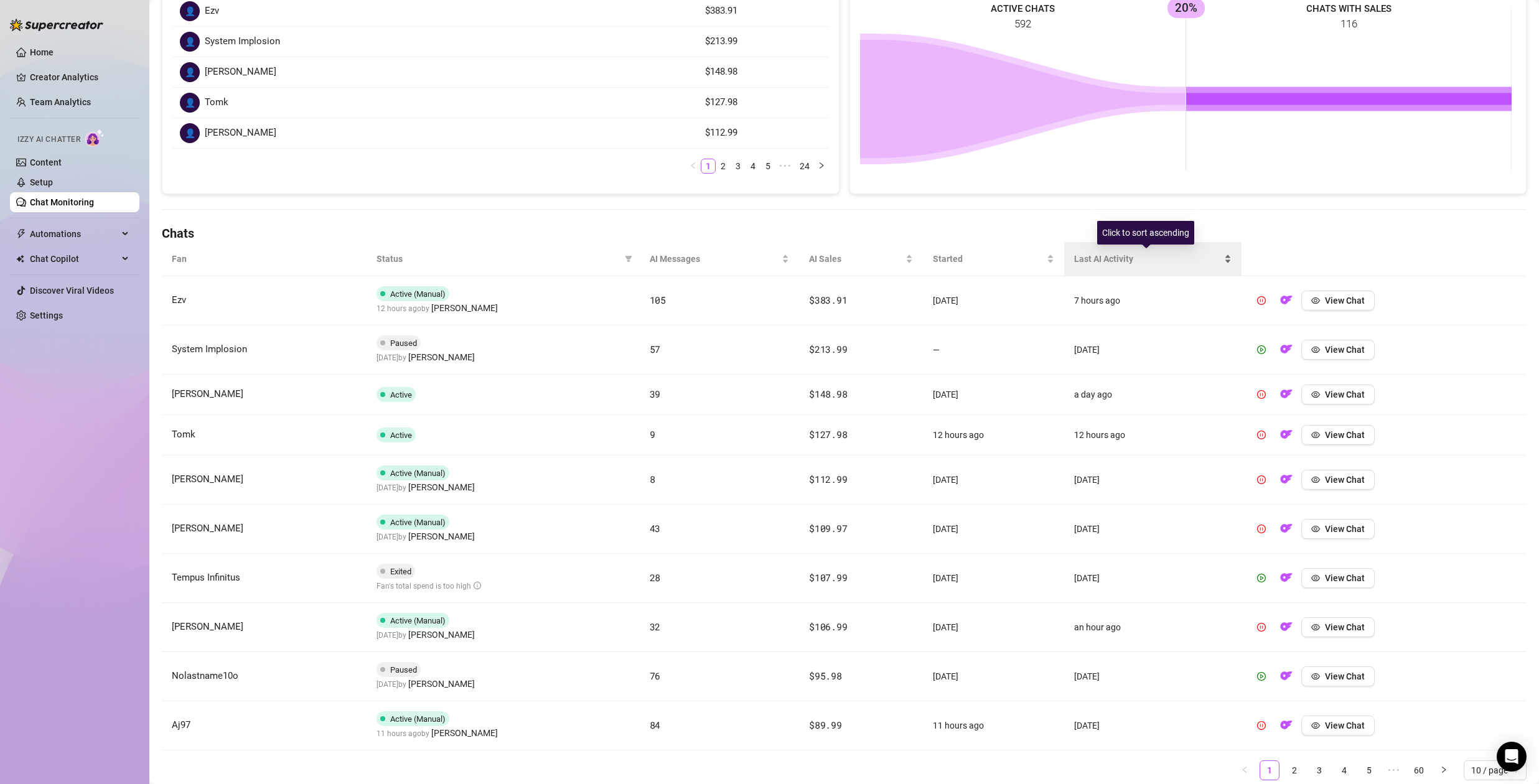
click at [1100, 254] on span "Last AI Activity" at bounding box center [1148, 259] width 148 height 14
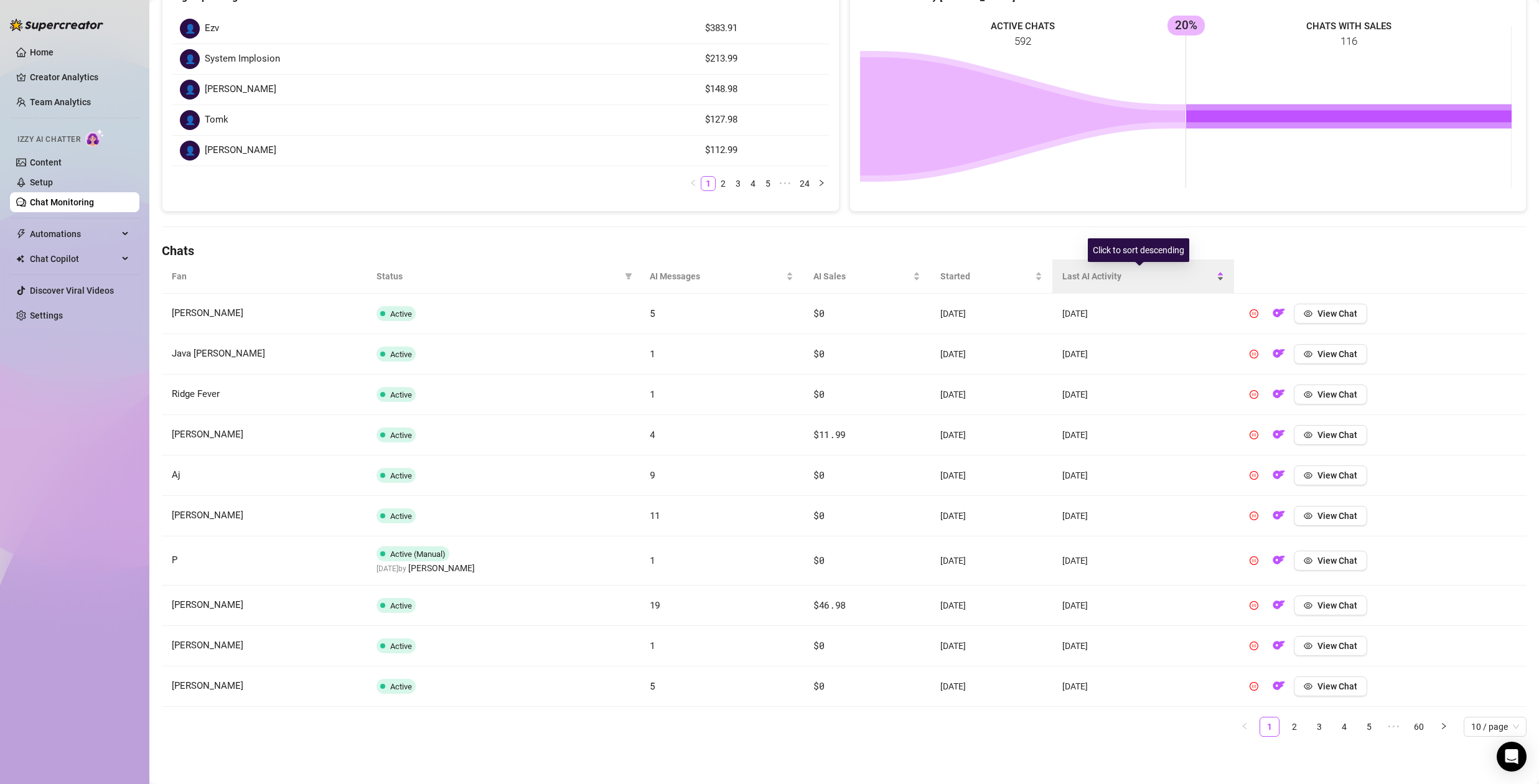
click at [1093, 274] on span "Last AI Activity" at bounding box center [1139, 276] width 152 height 14
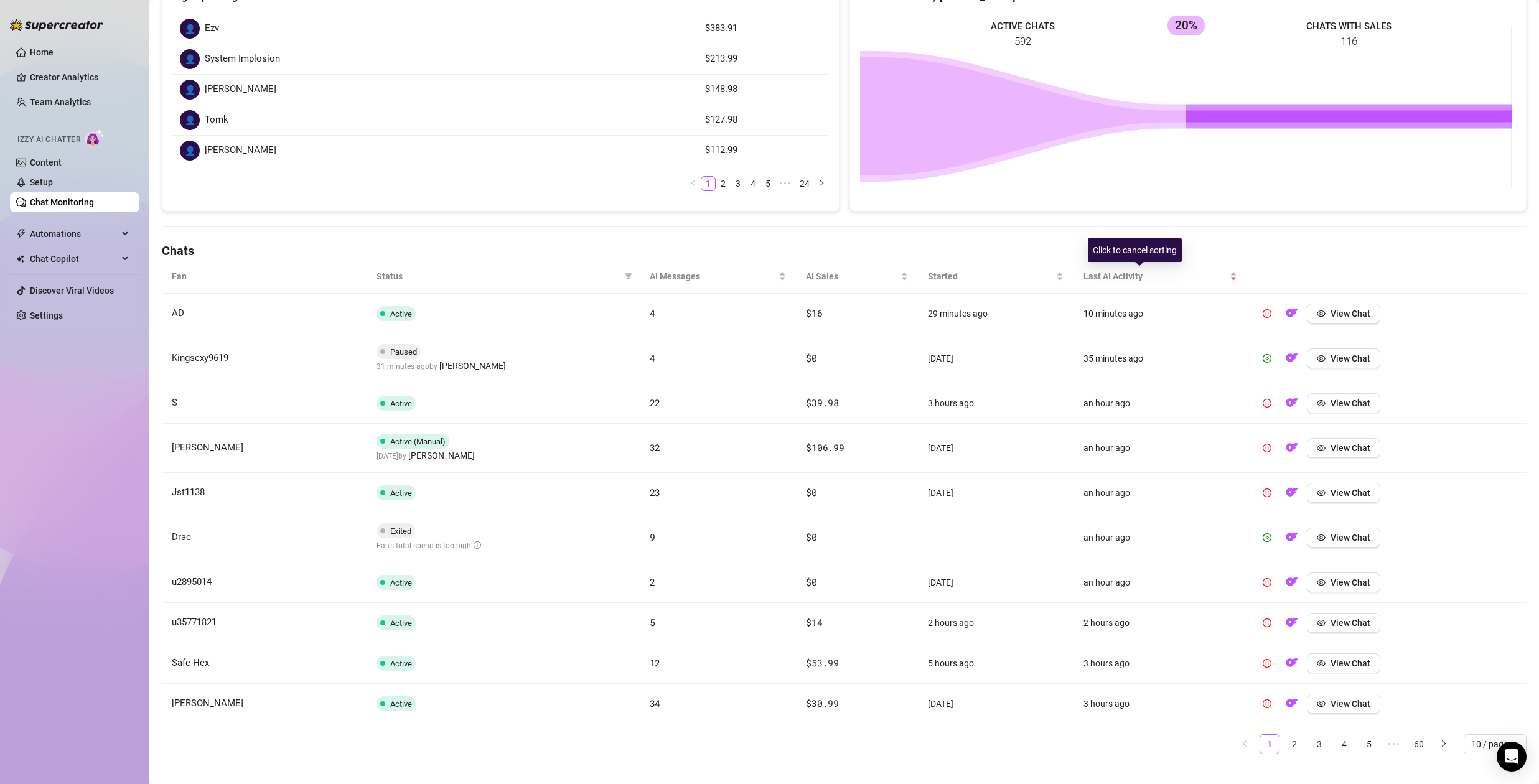
scroll to position [222, 0]
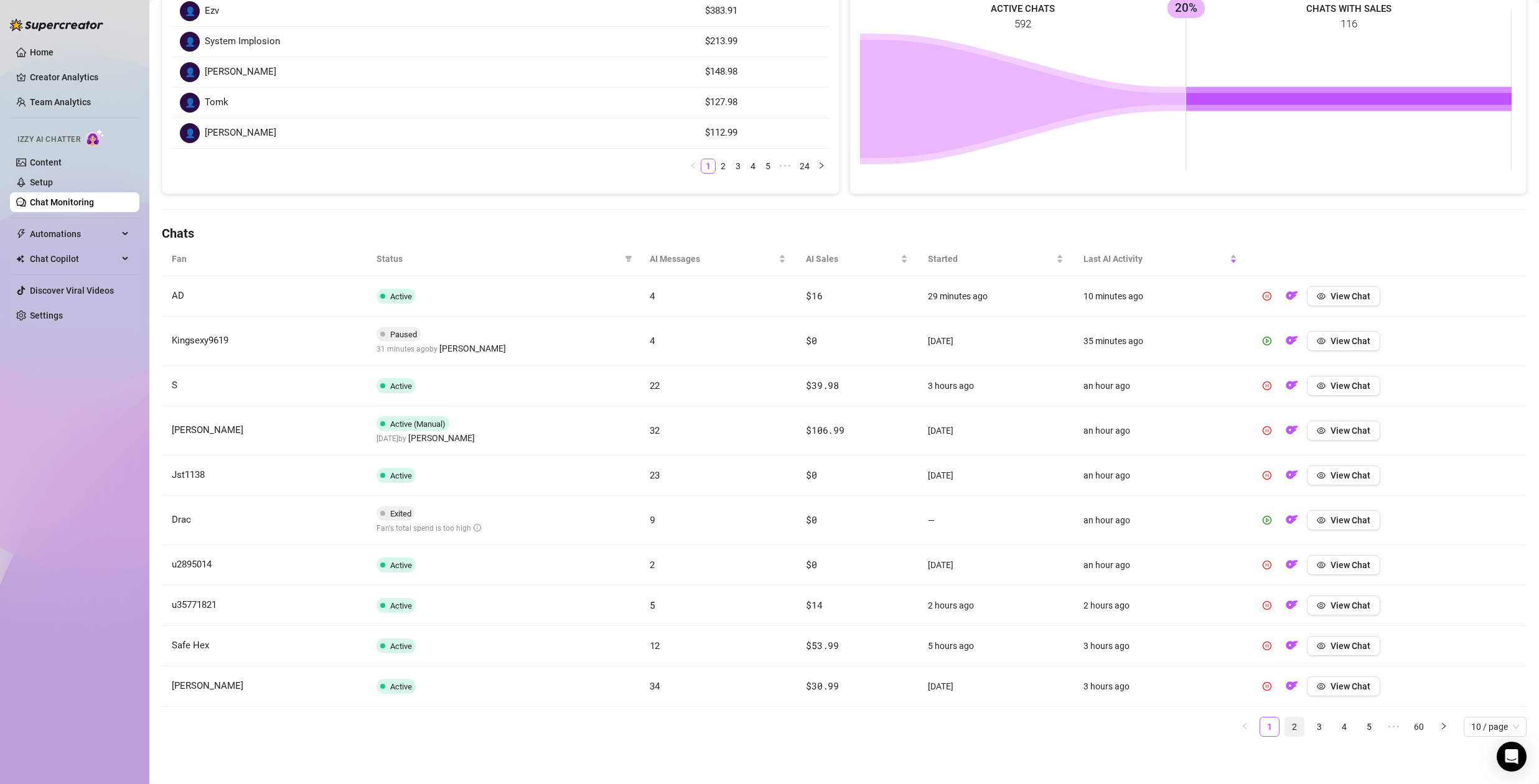
drag, startPoint x: 1279, startPoint y: 727, endPoint x: 1288, endPoint y: 727, distance: 9.0
click at [1285, 727] on link "2" at bounding box center [1294, 727] width 18 height 18
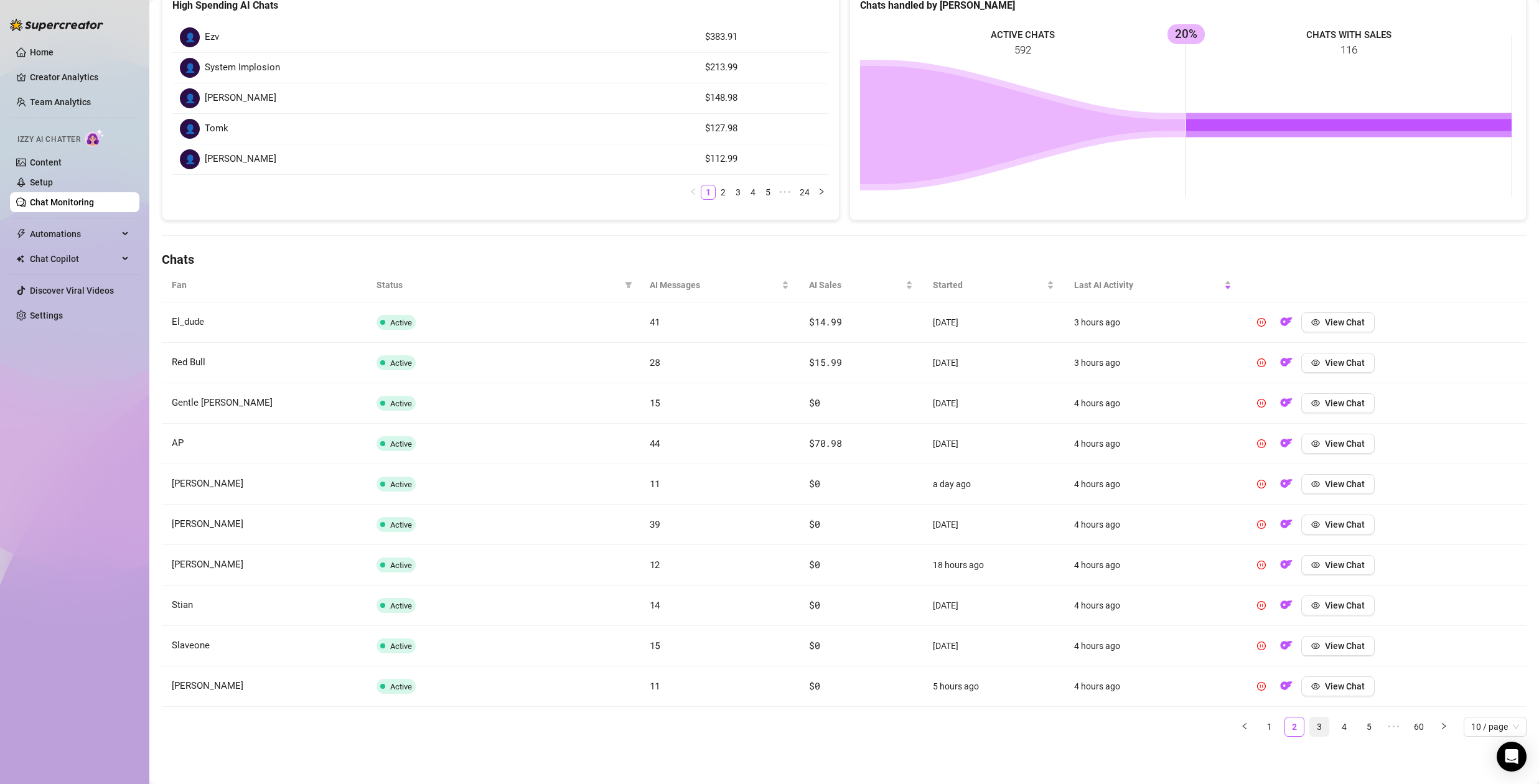
click at [1310, 729] on link "3" at bounding box center [1319, 727] width 18 height 18
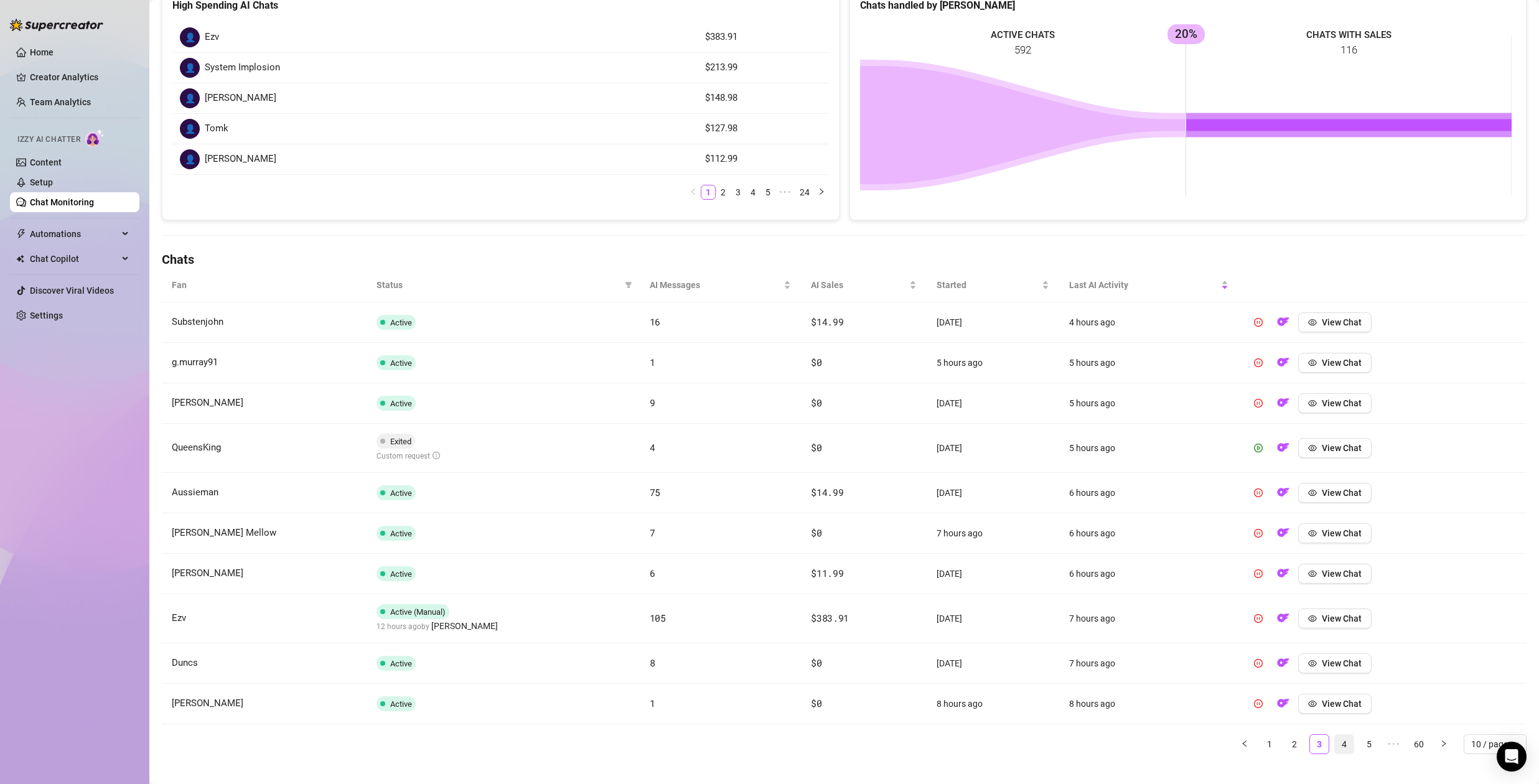
click at [1338, 747] on link "4" at bounding box center [1344, 744] width 18 height 18
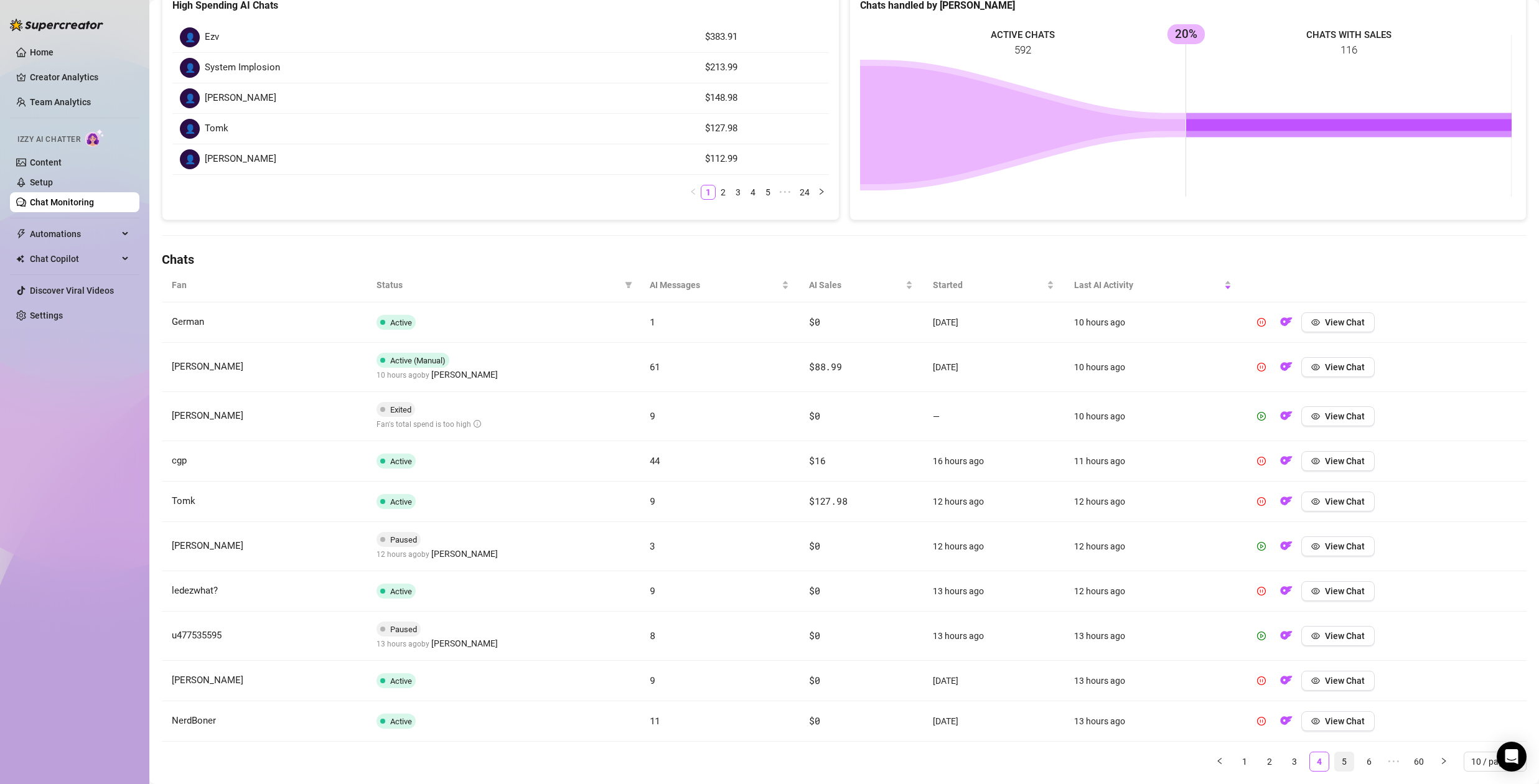
click at [1337, 763] on link "5" at bounding box center [1344, 762] width 18 height 18
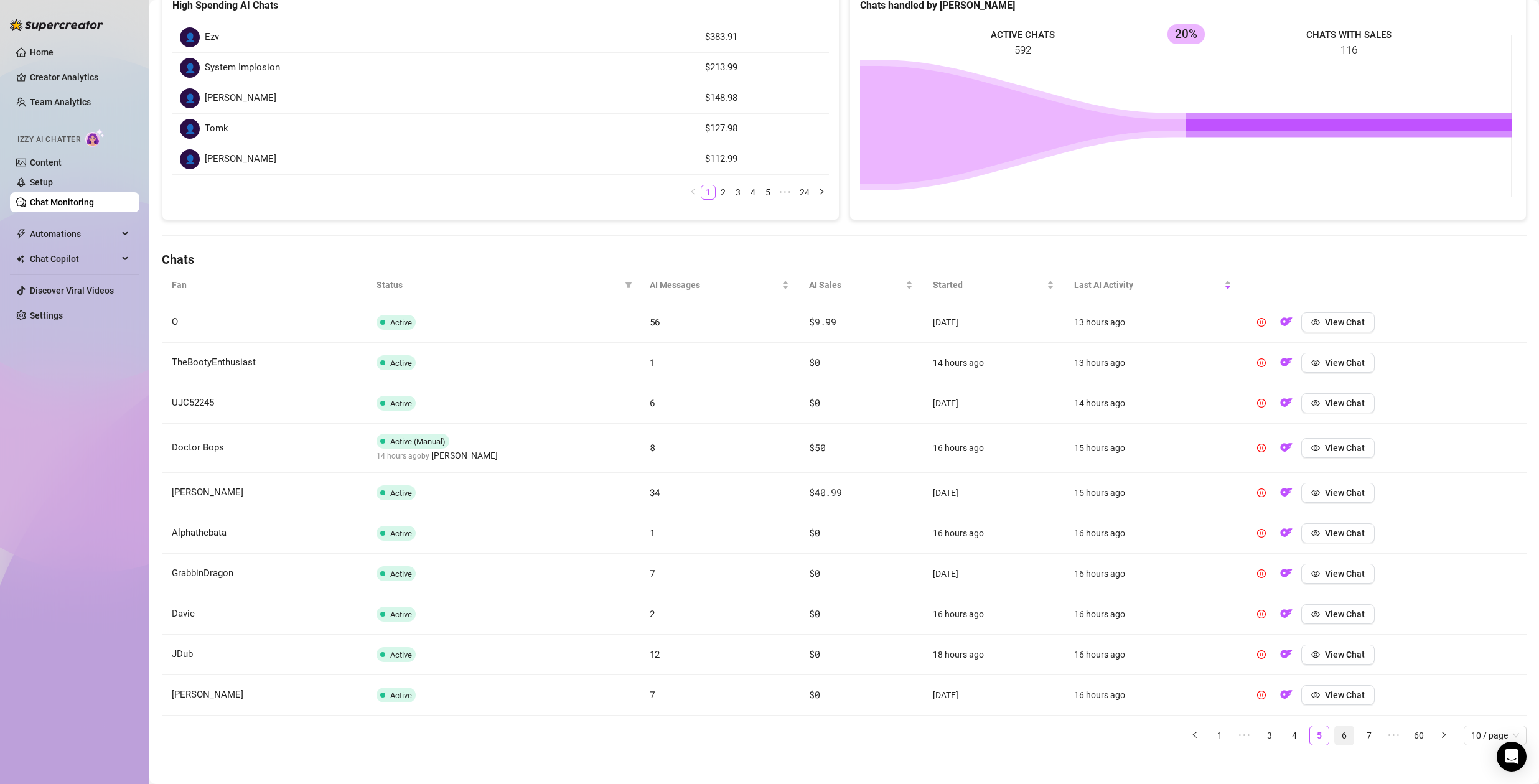
click at [1336, 733] on link "6" at bounding box center [1344, 736] width 18 height 18
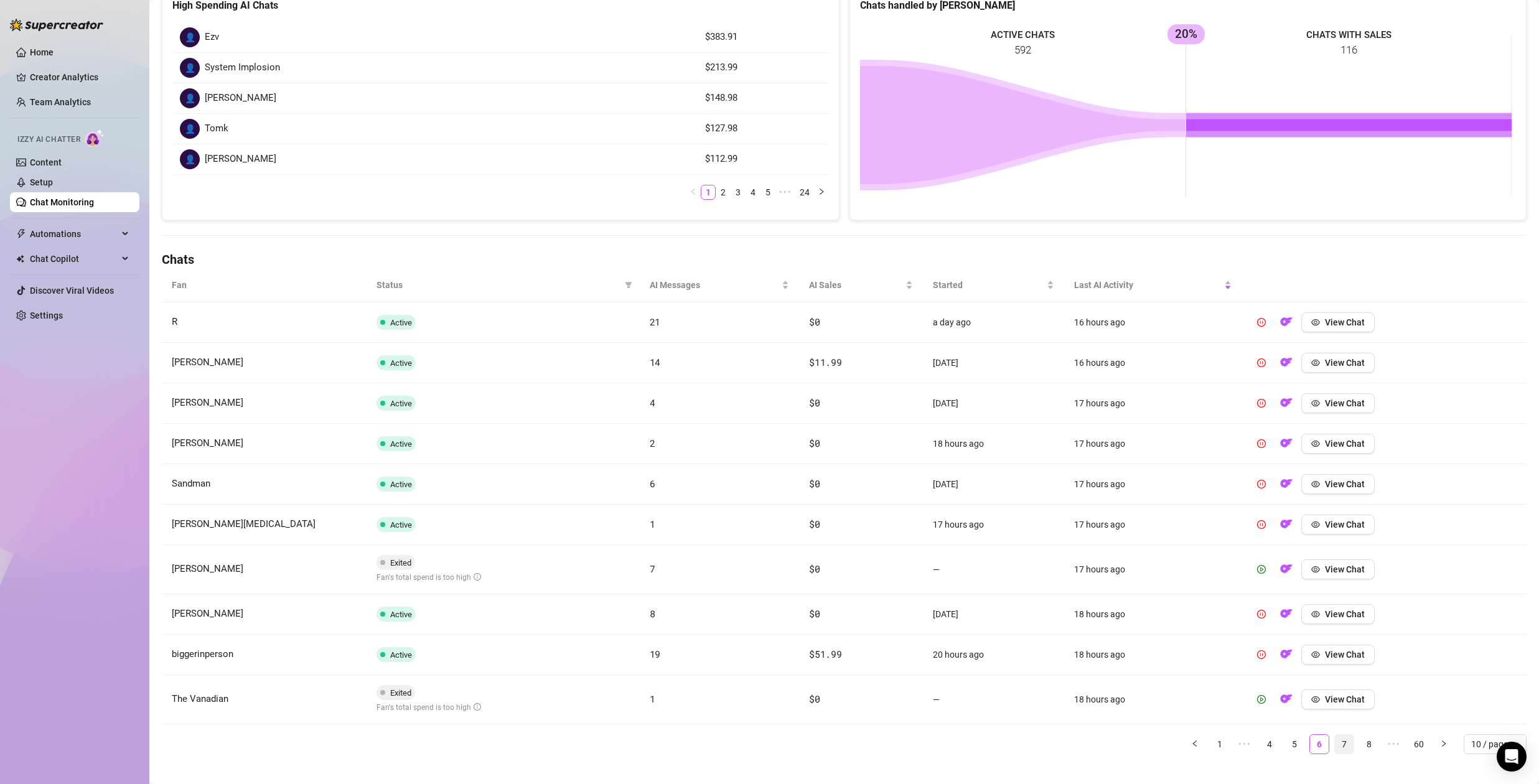
click at [1337, 747] on link "7" at bounding box center [1344, 744] width 18 height 18
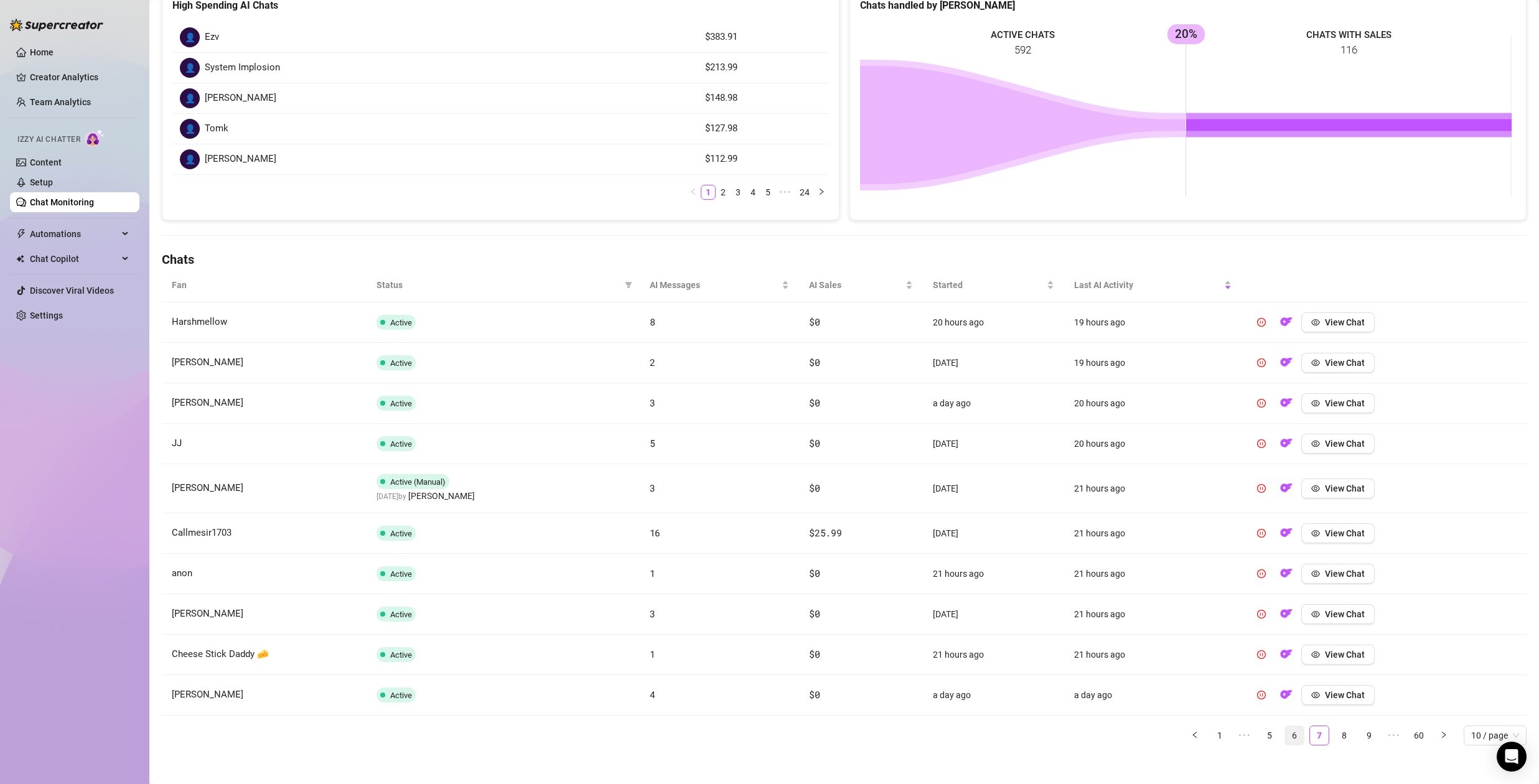
click at [1290, 733] on link "6" at bounding box center [1294, 736] width 18 height 18
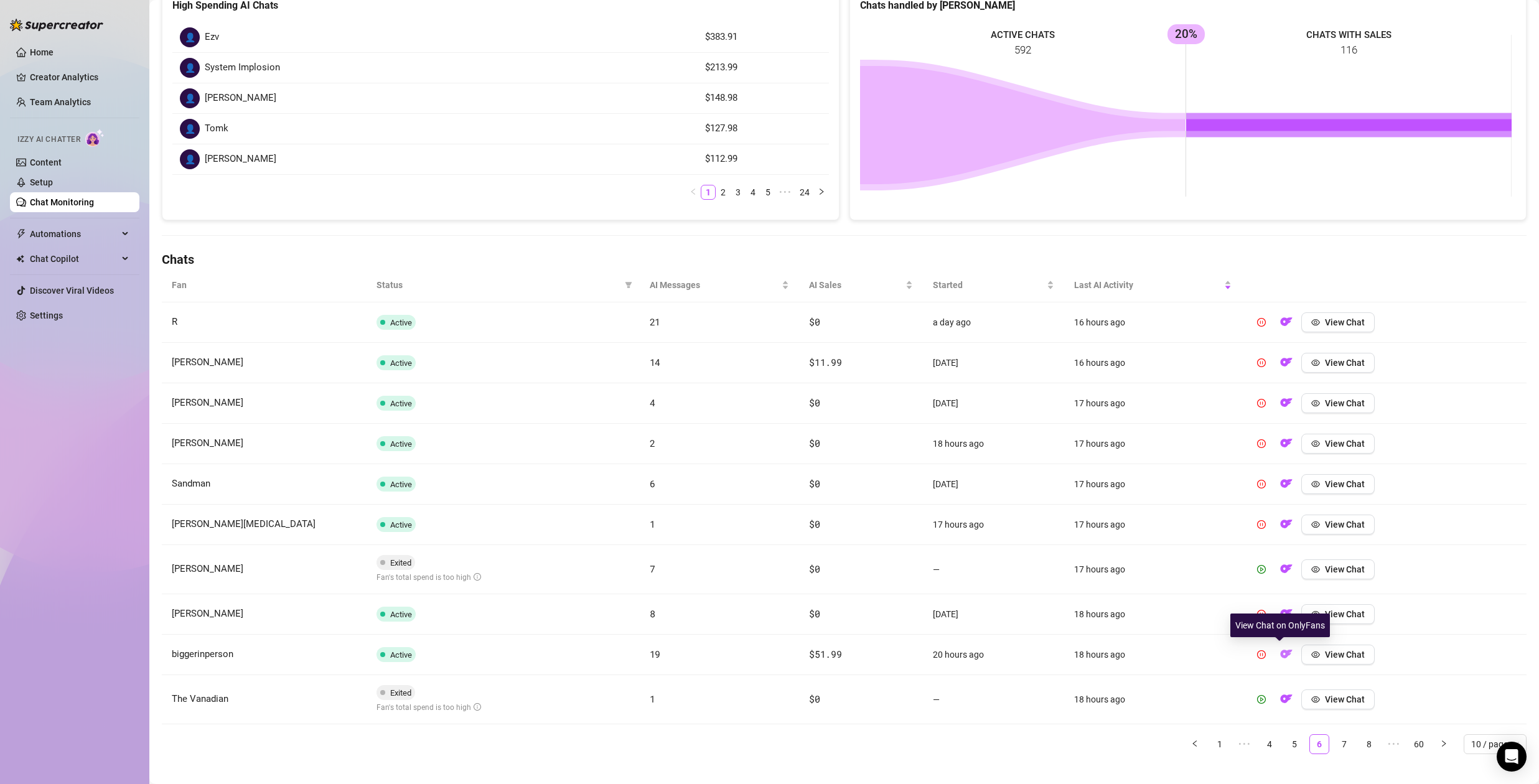
click at [1280, 655] on img "button" at bounding box center [1287, 654] width 13 height 13
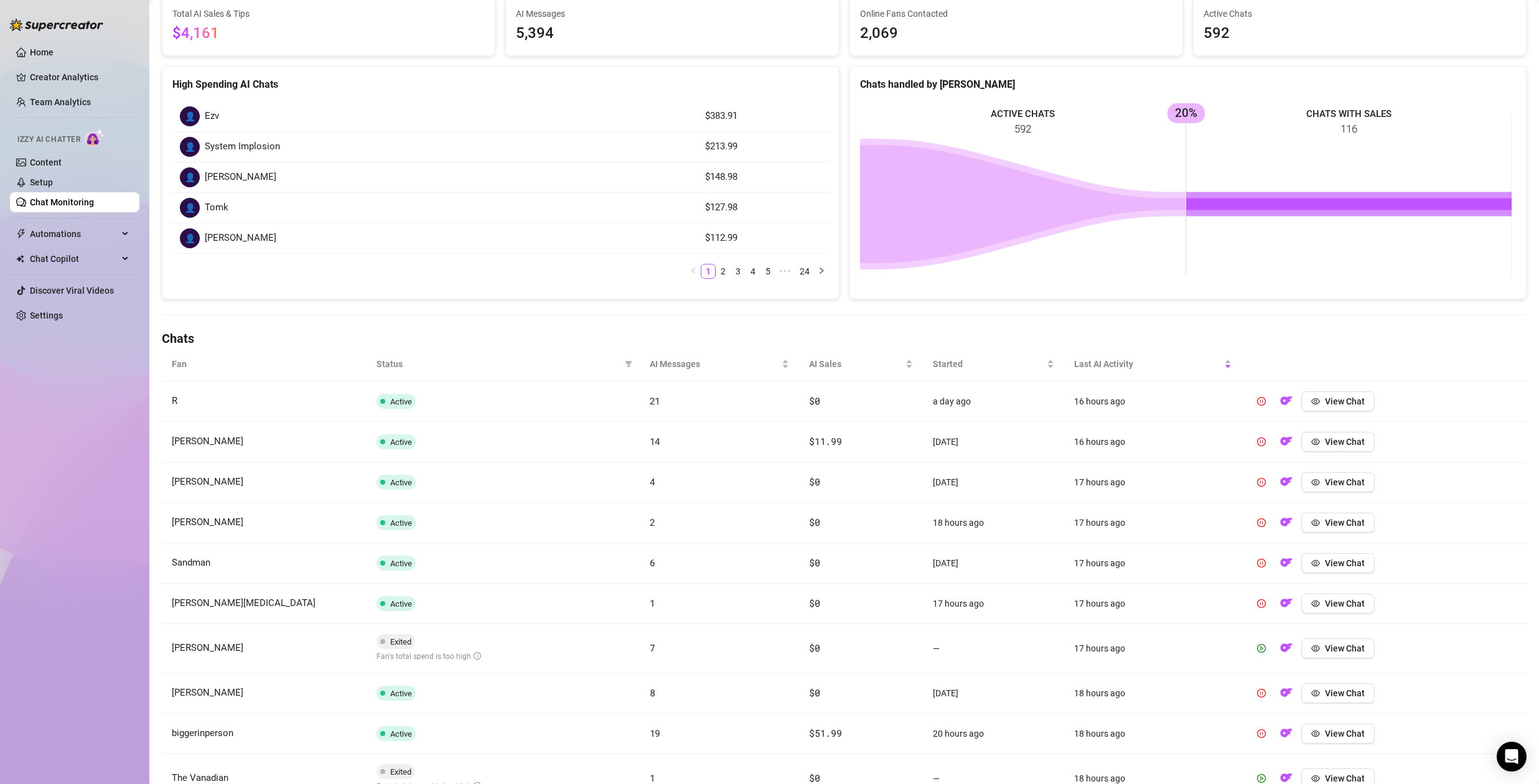
scroll to position [0, 0]
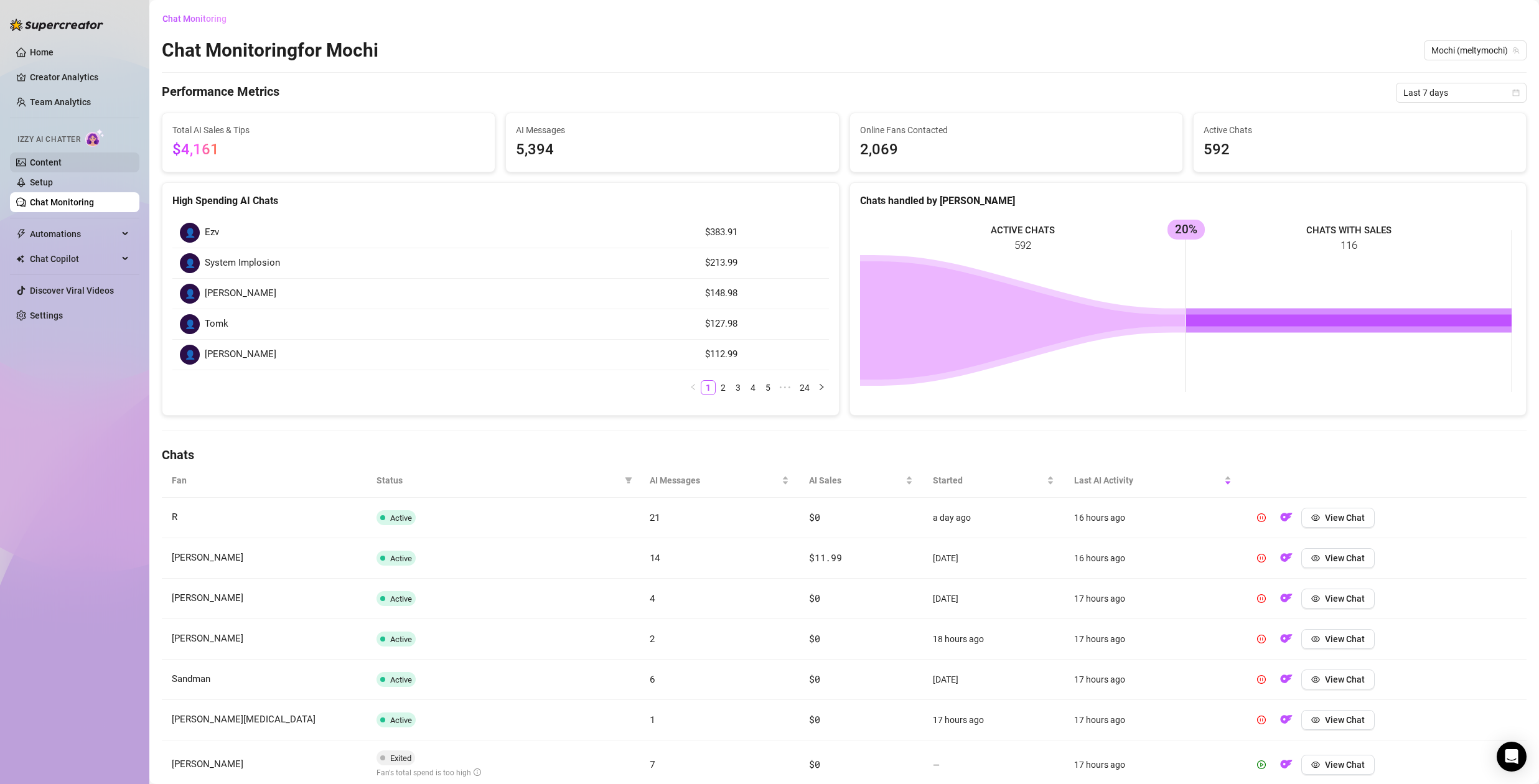
click at [43, 158] on link "Content" at bounding box center [45, 163] width 32 height 10
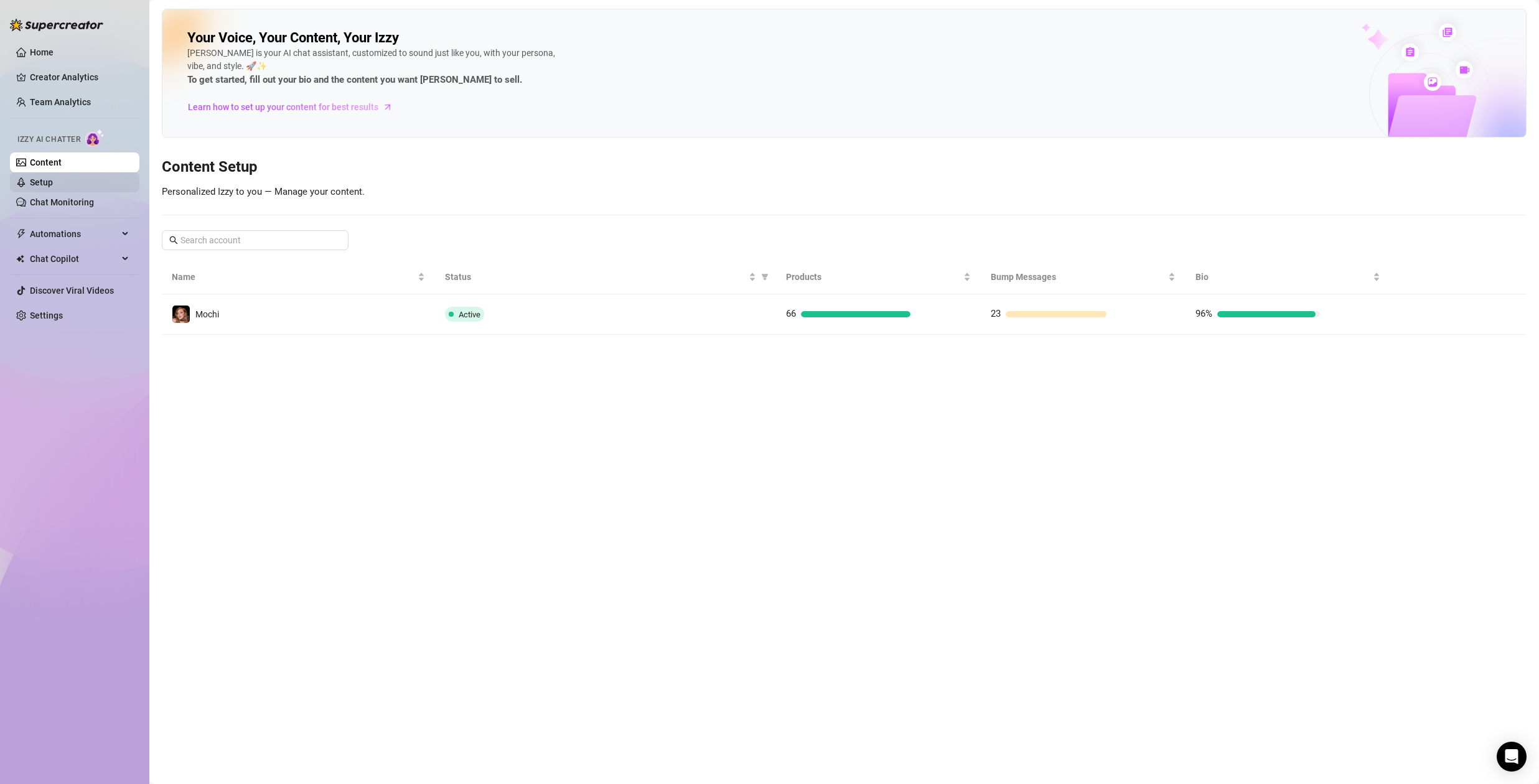
click at [43, 184] on link "Setup" at bounding box center [41, 183] width 23 height 10
